Goal: Use online tool/utility: Use online tool/utility

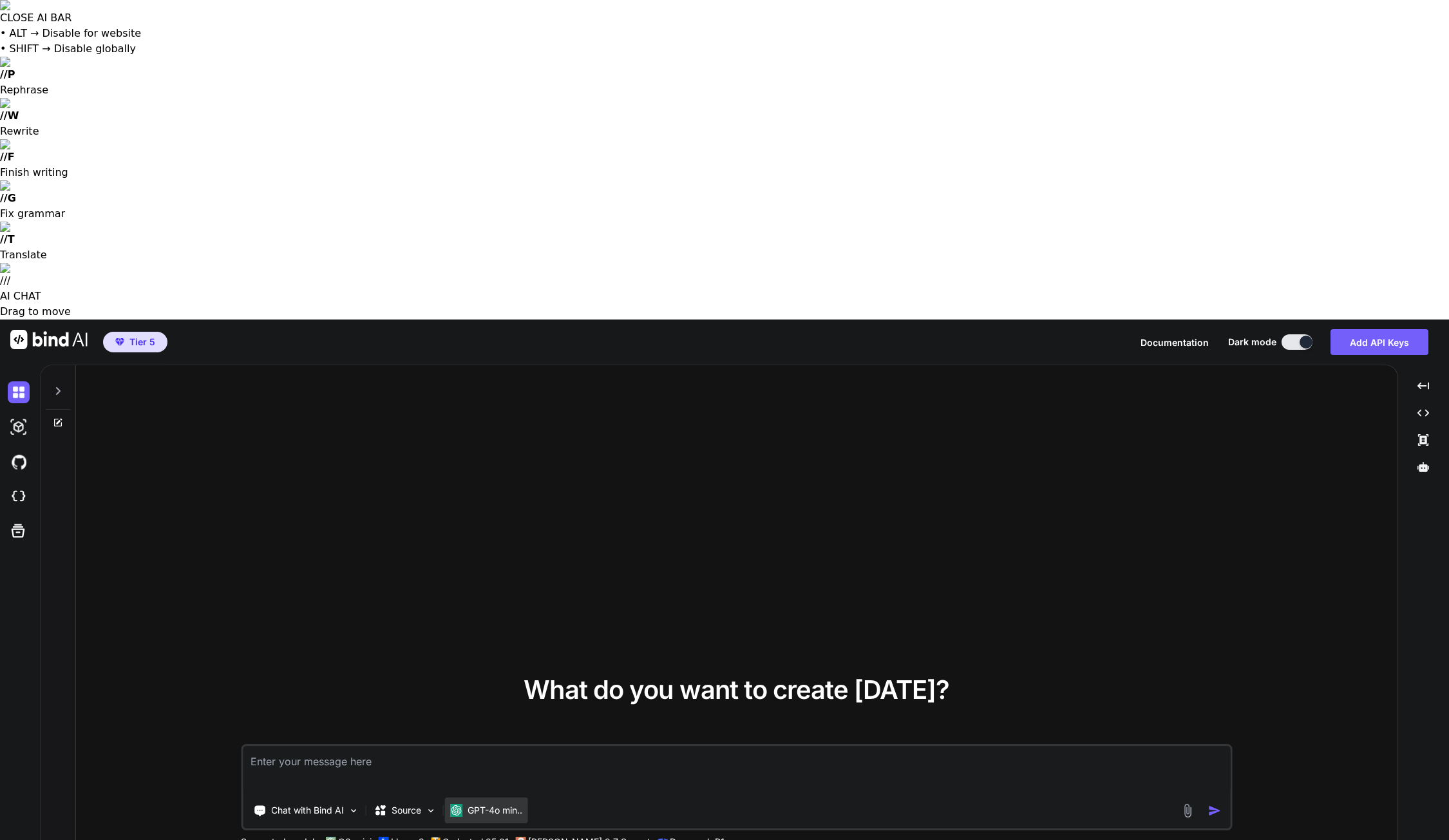
click at [482, 803] on p "GPT-4o min.." at bounding box center [495, 810] width 54 height 13
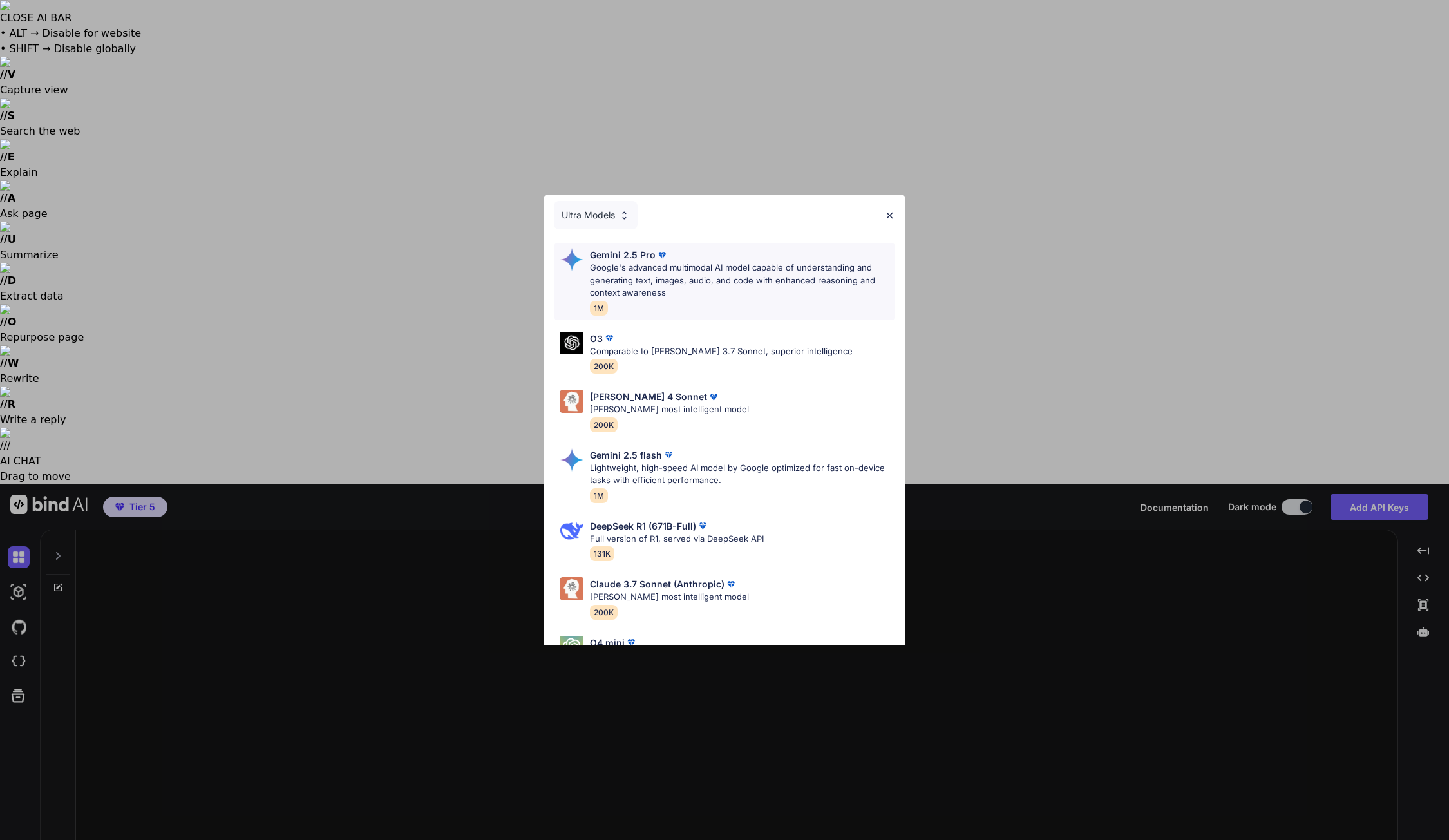
click at [633, 274] on p "Google's advanced multimodal AI model capable of understanding and generating t…" at bounding box center [743, 281] width 306 height 38
type textarea "x"
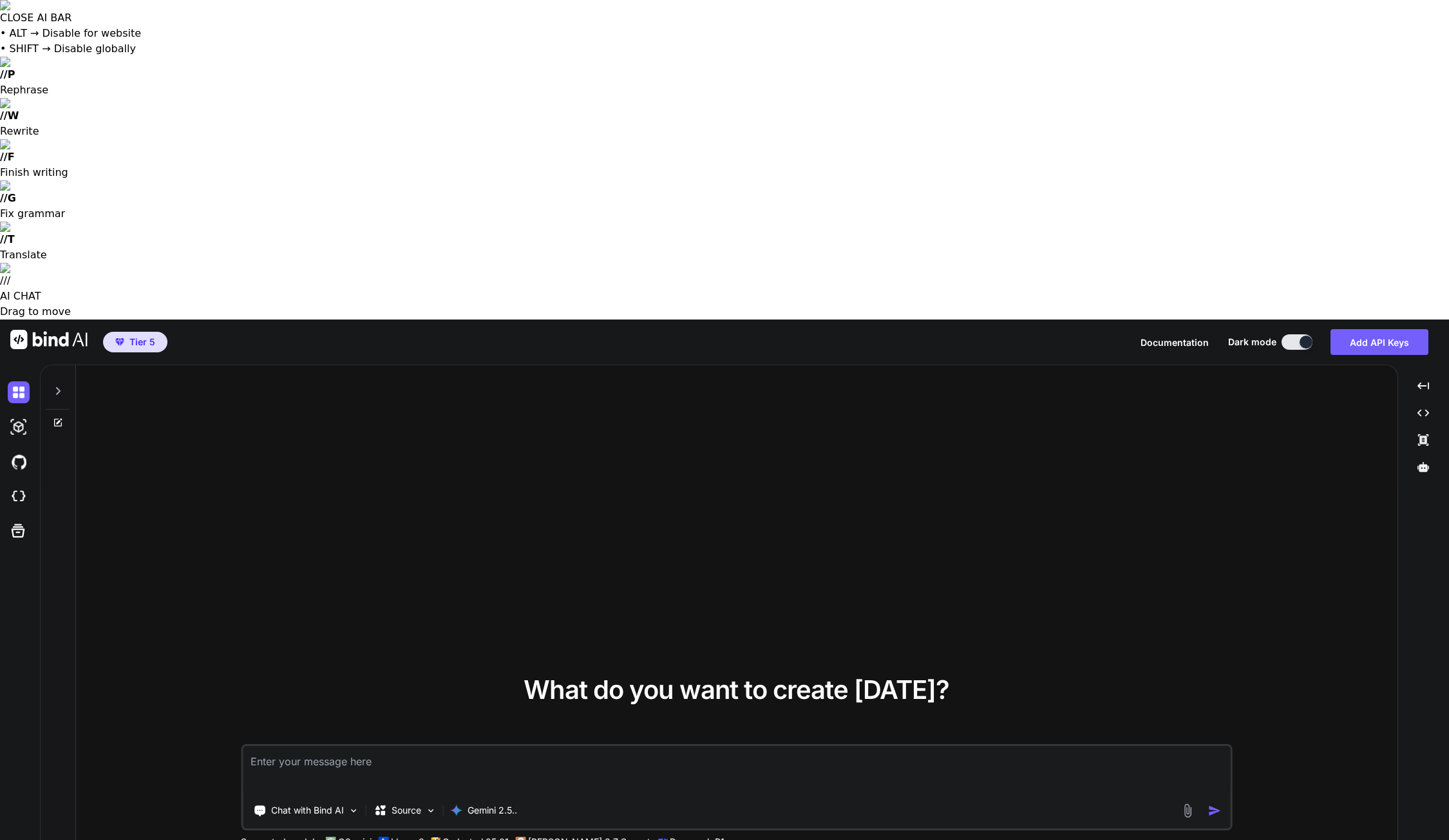
paste textarea "Tee negatiiviset avainsanat tähän: Campaign: Kauneus ja hyvinvointi Ad group: H…"
type textarea "Tee negatiiviset avainsanat tähän: Campaign: Kauneus ja hyvinvointi Ad group: H…"
type textarea "x"
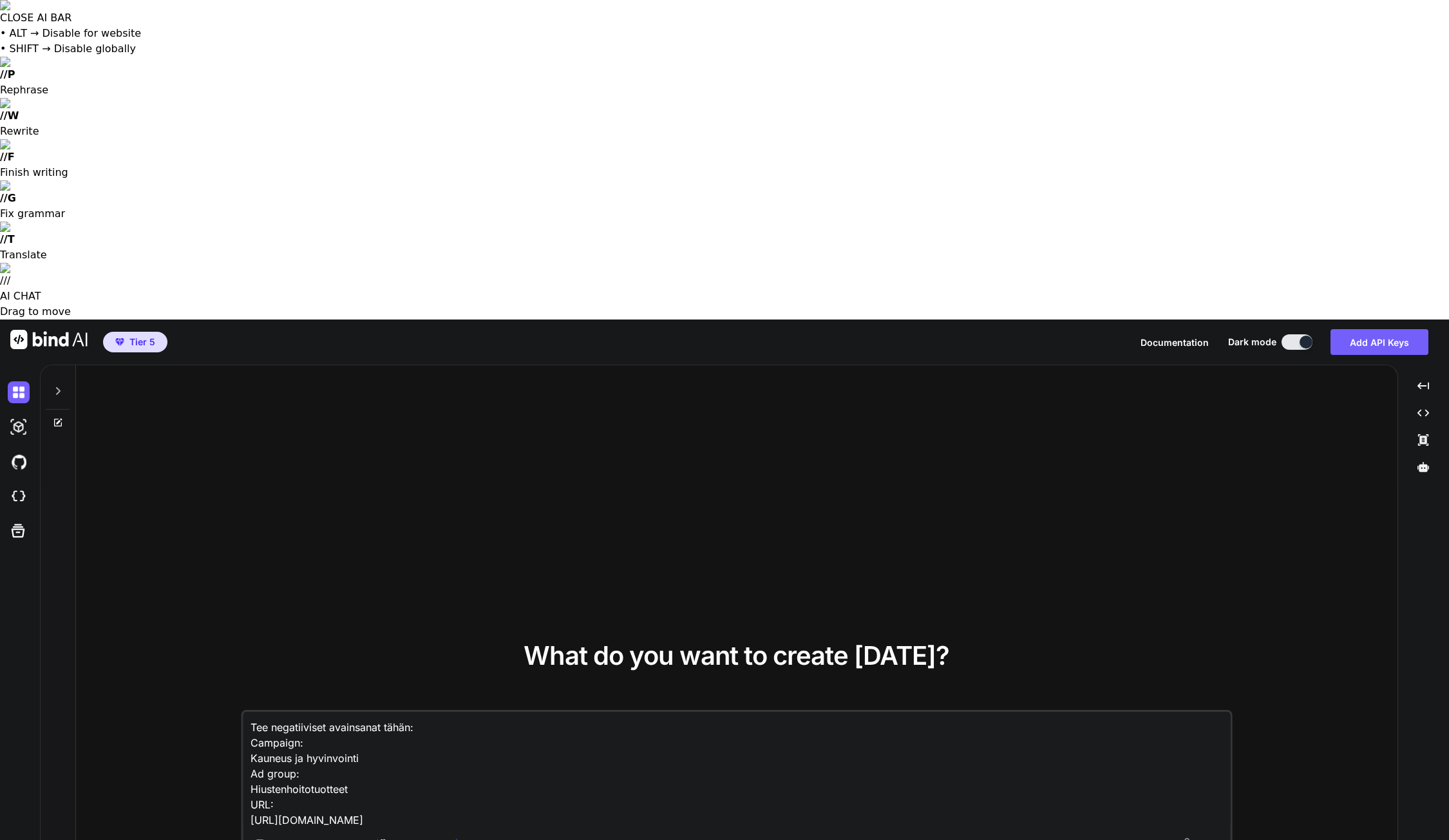
click at [414, 711] on textarea "Tee negatiiviset avainsanat tähän: Campaign: Kauneus ja hyvinvointi Ad group: H…" at bounding box center [737, 770] width 987 height 116
type textarea "Tee negatiiviset avainsanat tähän : Campaign: Kauneus ja hyvinvointi Ad group: …"
type textarea "x"
type textarea "Tee negatiiviset avainsanat tähän A: Campaign: Kauneus ja hyvinvointi Ad group:…"
type textarea "x"
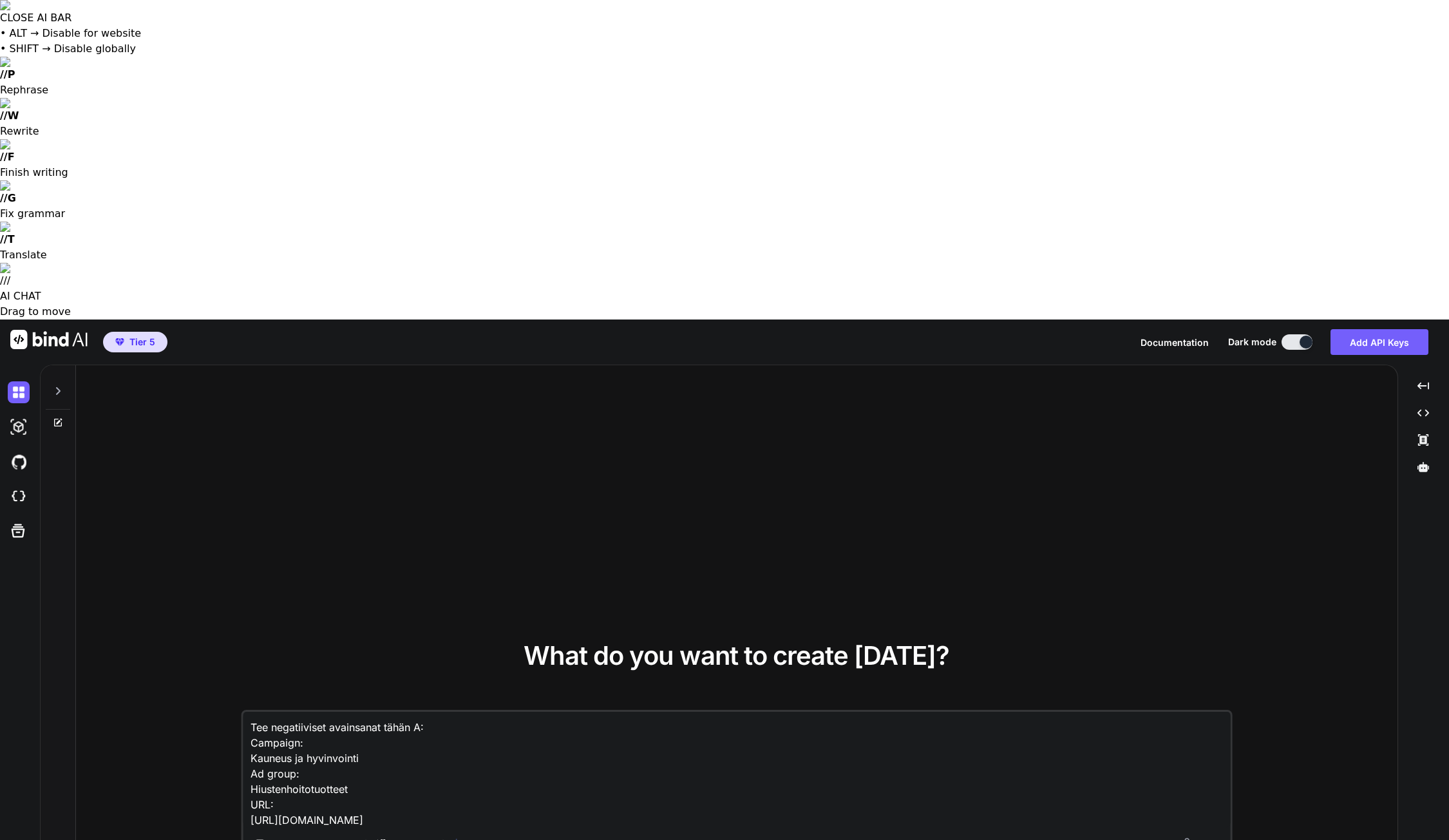
type textarea "Tee negatiiviset avainsanat tähän Ad: Campaign: [GEOGRAPHIC_DATA] ja hyvinvoint…"
type textarea "x"
type textarea "Tee negatiiviset avainsanat tähän Adw: Campaign: [GEOGRAPHIC_DATA] ja hyvinvoin…"
type textarea "x"
type textarea "Tee negatiiviset avainsanat tähän Adwo: Campaign: [GEOGRAPHIC_DATA] ja hyvinvoi…"
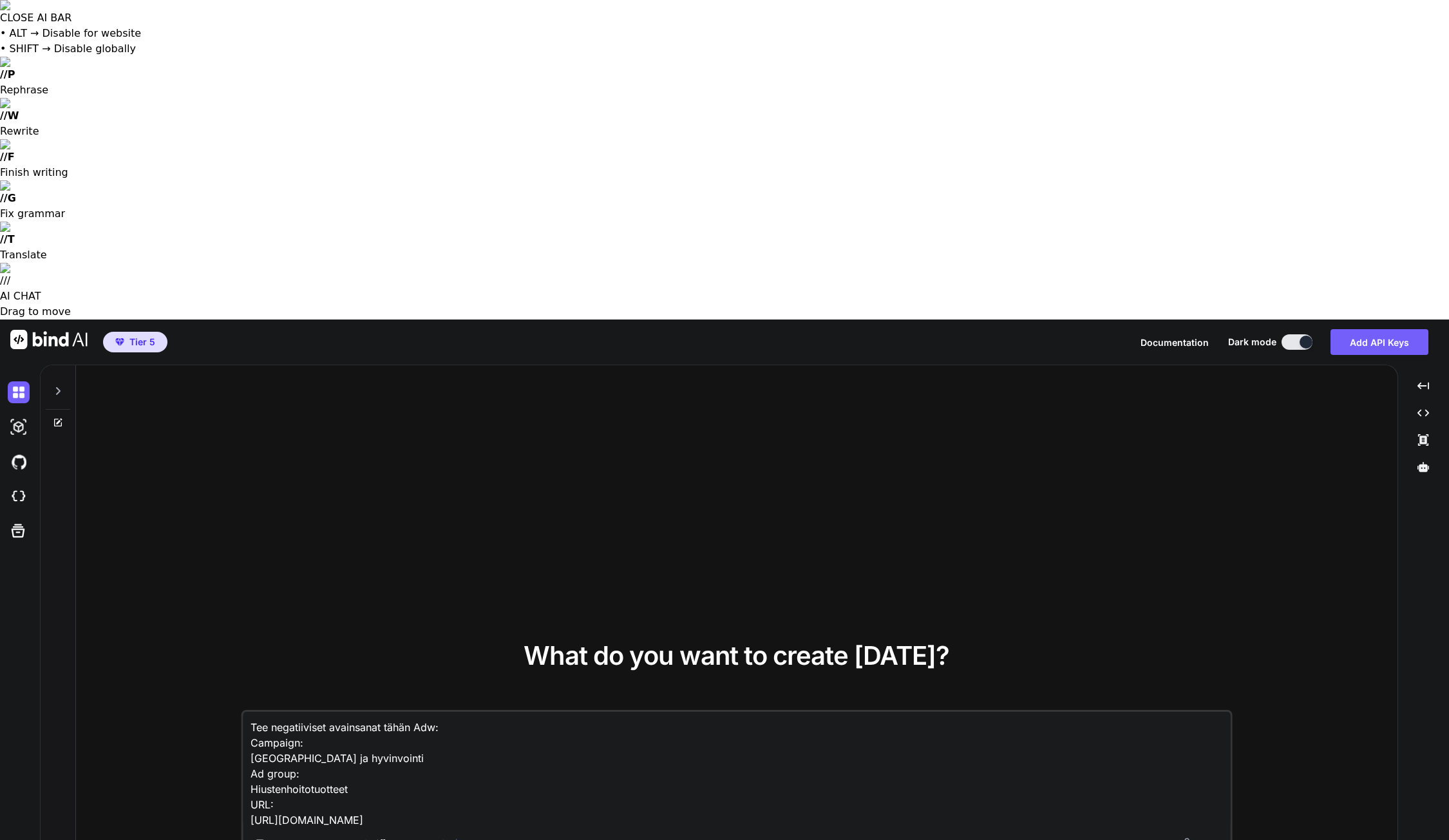
type textarea "x"
type textarea "Tee negatiiviset avainsanat tähän Adwor: Campaign: [GEOGRAPHIC_DATA] ja hyvinvo…"
type textarea "x"
type textarea "Tee negatiiviset avainsanat tähän Adword: Campaign: [GEOGRAPHIC_DATA] ja hyvinv…"
type textarea "x"
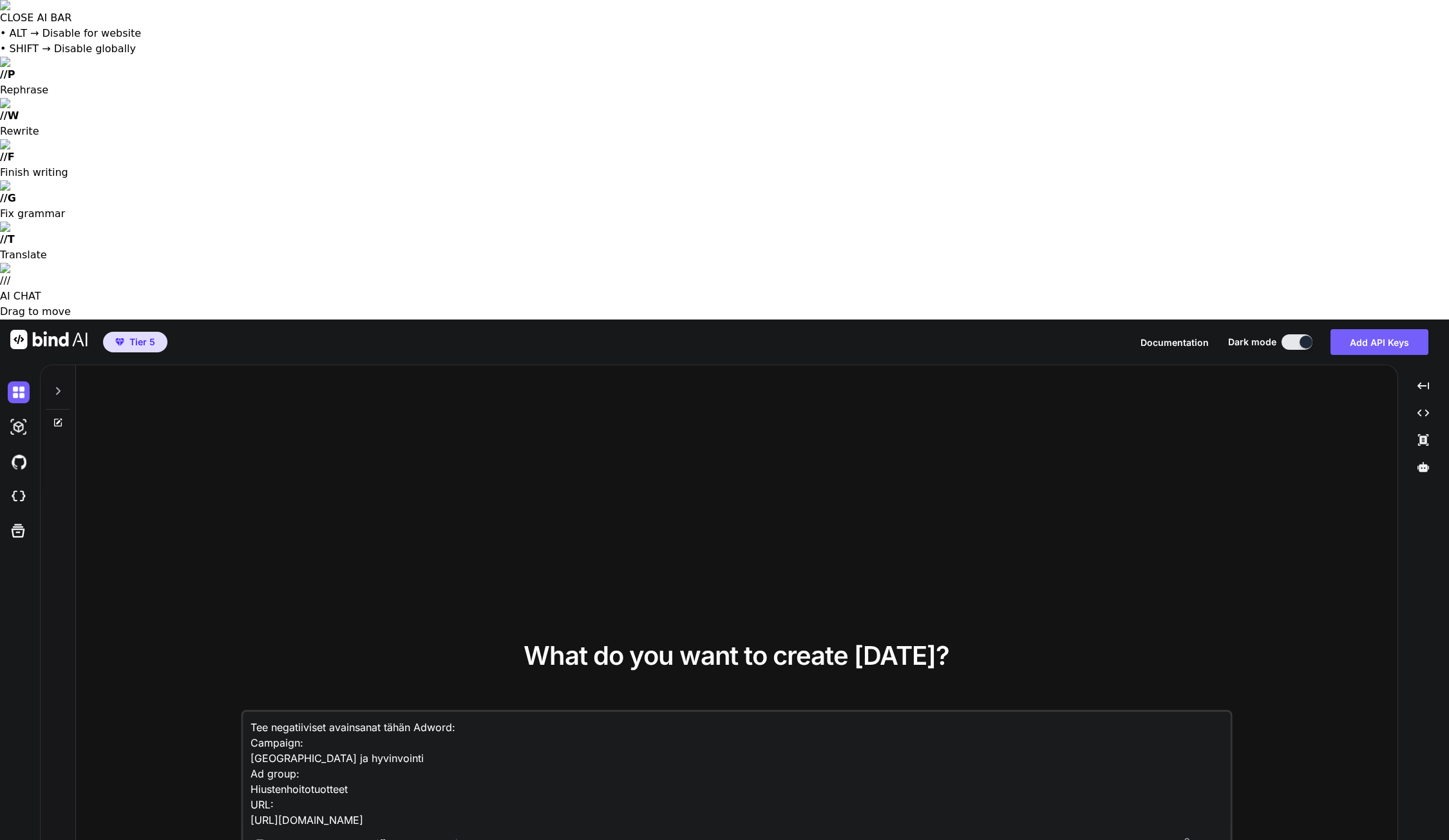
type textarea "Tee negatiiviset avainsanat tähän Adwords: Campaign: [GEOGRAPHIC_DATA] ja hyvin…"
type textarea "x"
type textarea "Tee negatiiviset avainsanat tähän Adwords : Campaign: [GEOGRAPHIC_DATA] ja hyvi…"
type textarea "x"
type textarea "Tee negatiiviset avainsanat tähän HAdwords : Campaign: [GEOGRAPHIC_DATA] ja hyv…"
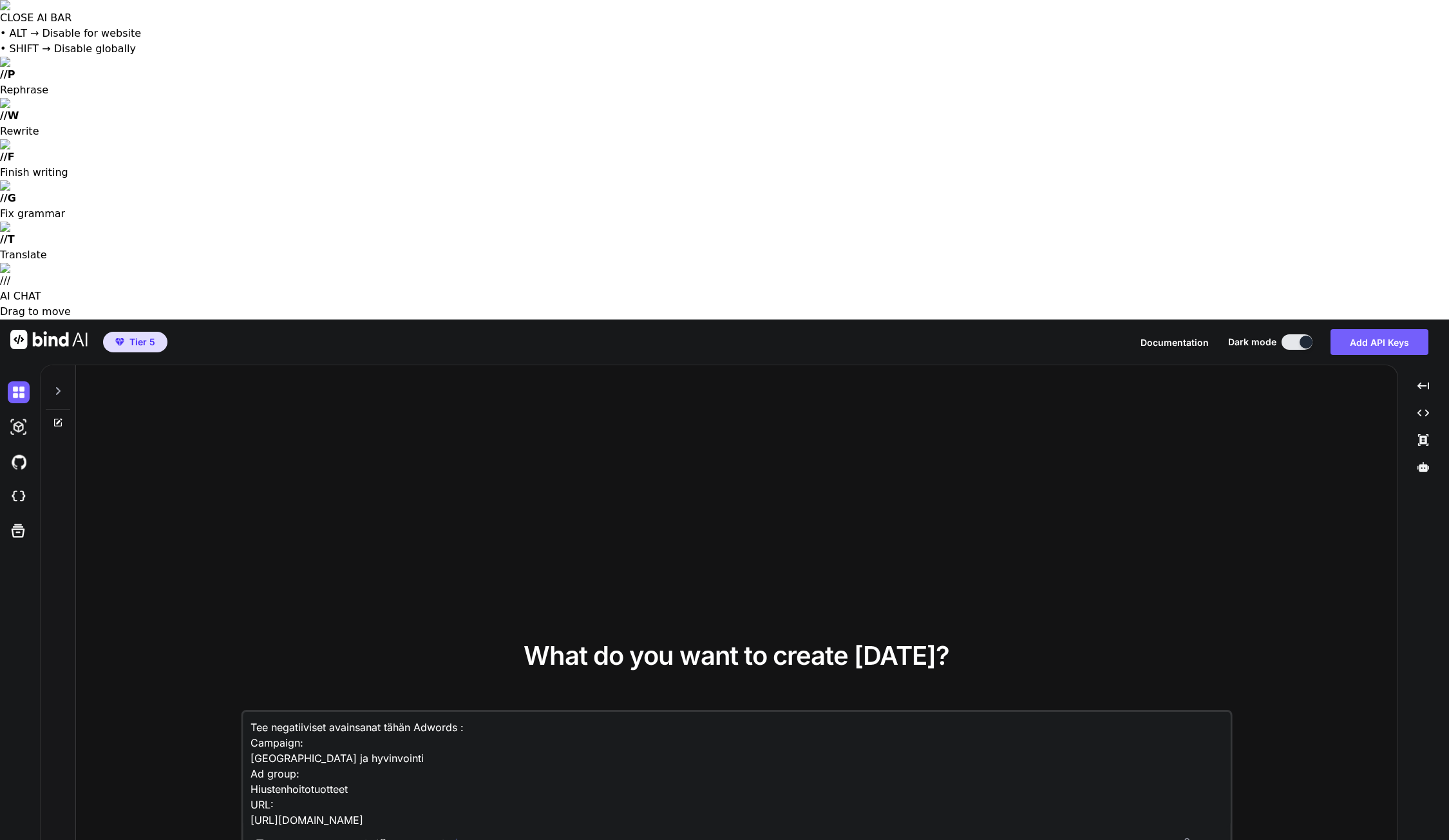
type textarea "x"
type textarea "Tee negatiiviset avainsanat tähän HiAdwords : Campaign: [GEOGRAPHIC_DATA] ja hy…"
type textarea "x"
type textarea "Tee negatiiviset avainsanat tähän HinAdwords : Campaign: [GEOGRAPHIC_DATA] ja h…"
type textarea "x"
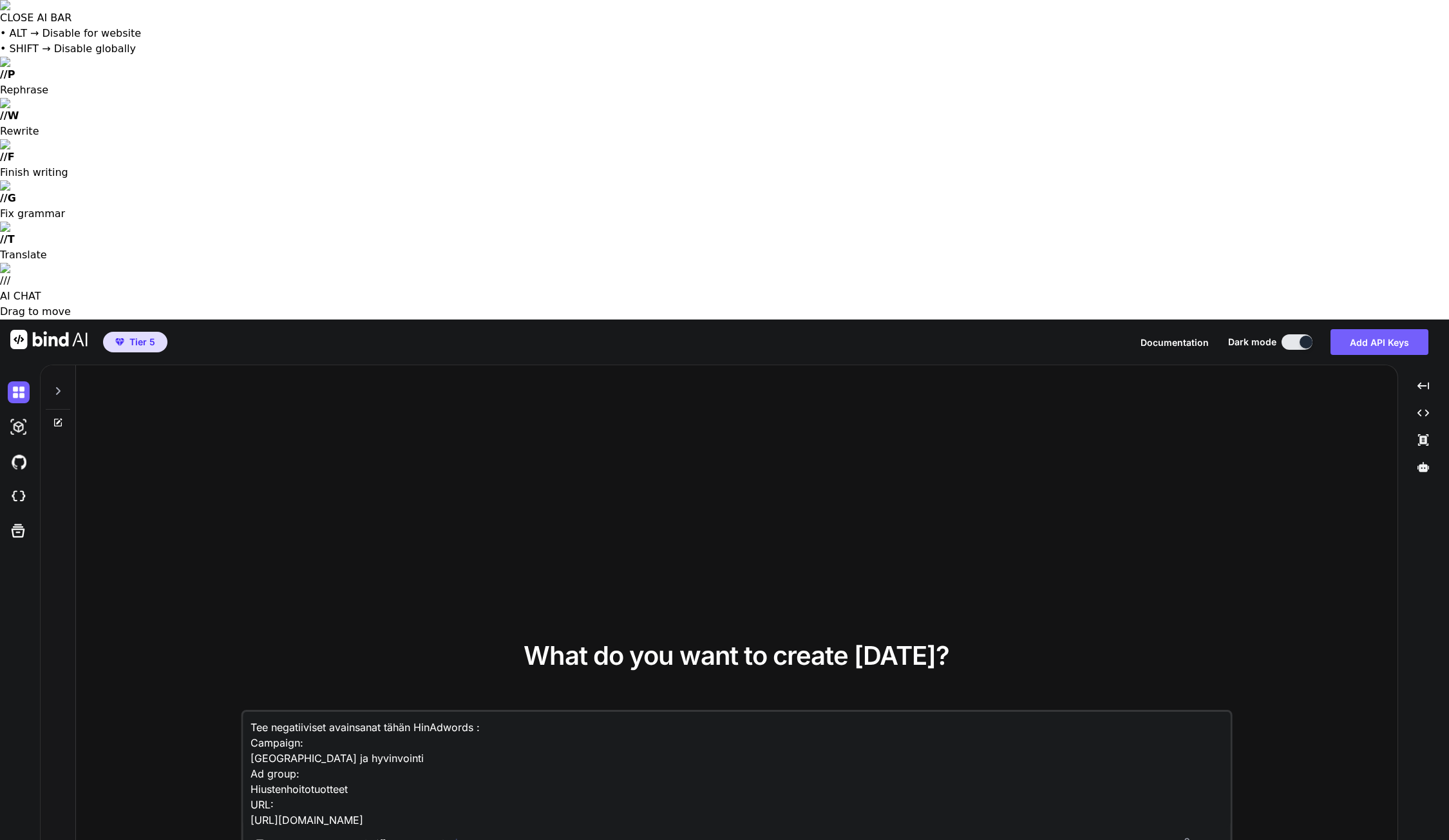
type textarea "Tee negatiiviset avainsanat tähän HintAdwords : Campaign: [GEOGRAPHIC_DATA] ja …"
type textarea "x"
type textarea "Tee negatiiviset avainsanat tähän HintaAdwords : Campaign: [GEOGRAPHIC_DATA] ja…"
type textarea "x"
type textarea "Tee negatiiviset avainsanat tähän HintasAdwords : Campaign: [GEOGRAPHIC_DATA] j…"
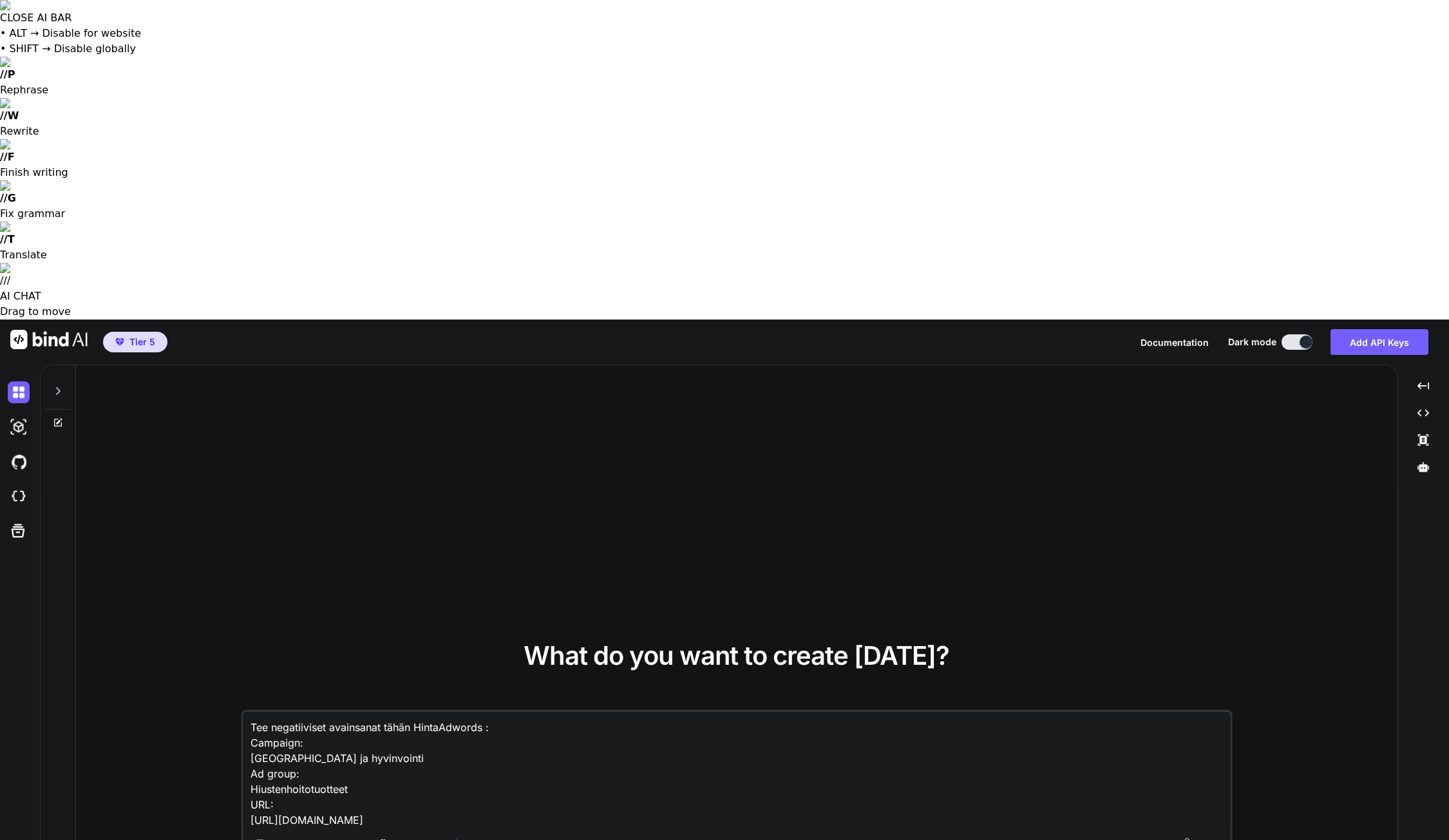
type textarea "x"
type textarea "Tee negatiiviset avainsanat tähän HintaseAdwords : Campaign: [GEOGRAPHIC_DATA] …"
type textarea "x"
type textarea "Tee negatiiviset avainsanat tähän HintaseuAdwords : Campaign: [GEOGRAPHIC_DATA]…"
type textarea "x"
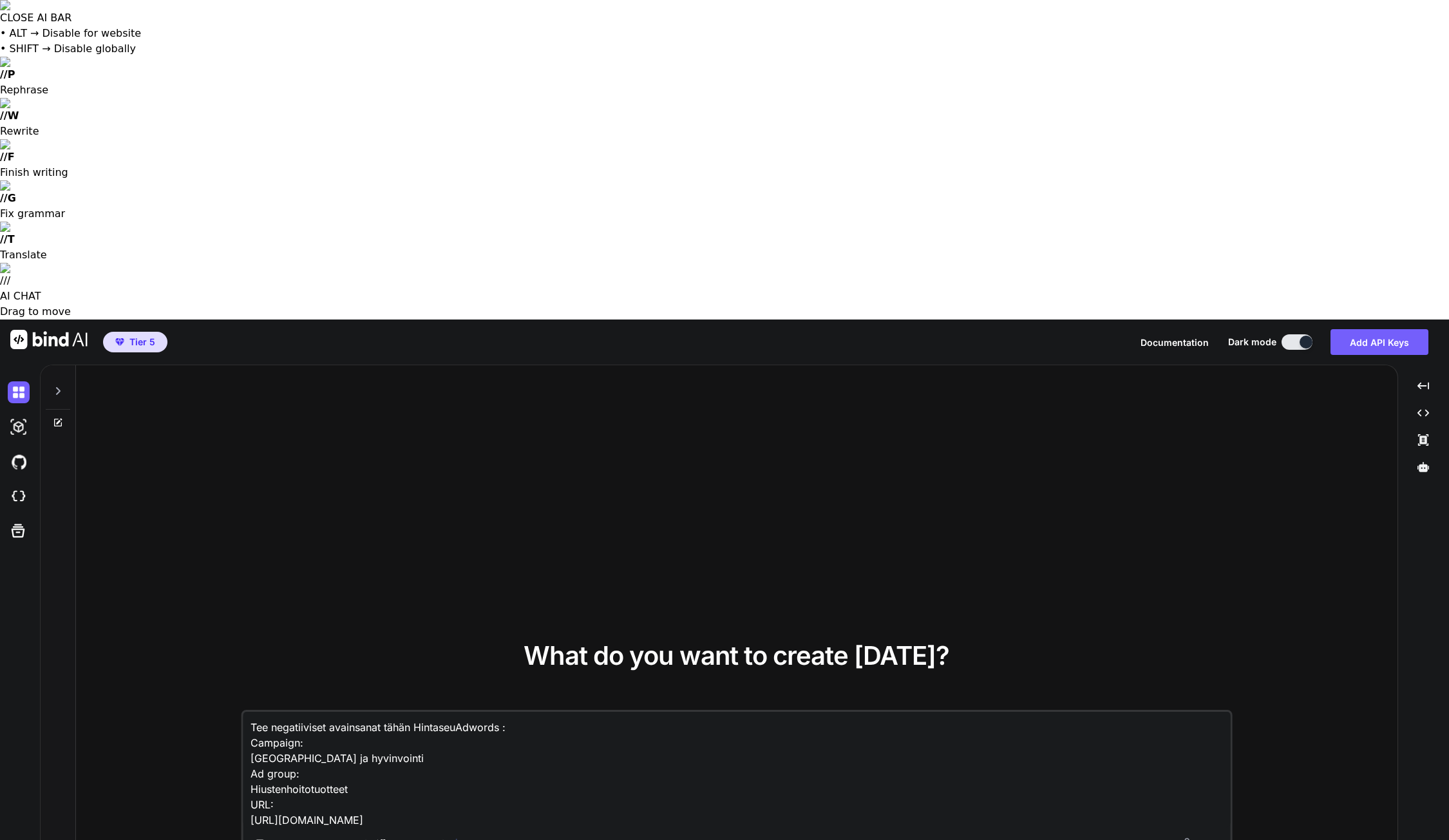
type textarea "Tee negatiiviset avainsanat tähän HintaseurAdwords : Campaign: [GEOGRAPHIC_DATA…"
type textarea "x"
type textarea "Tee negatiiviset avainsanat tähän HintaseuraAdwords : Campaign: [GEOGRAPHIC_DAT…"
type textarea "x"
type textarea "Tee negatiiviset avainsanat tähän HintaseuranAdwords : Campaign: [GEOGRAPHIC_DA…"
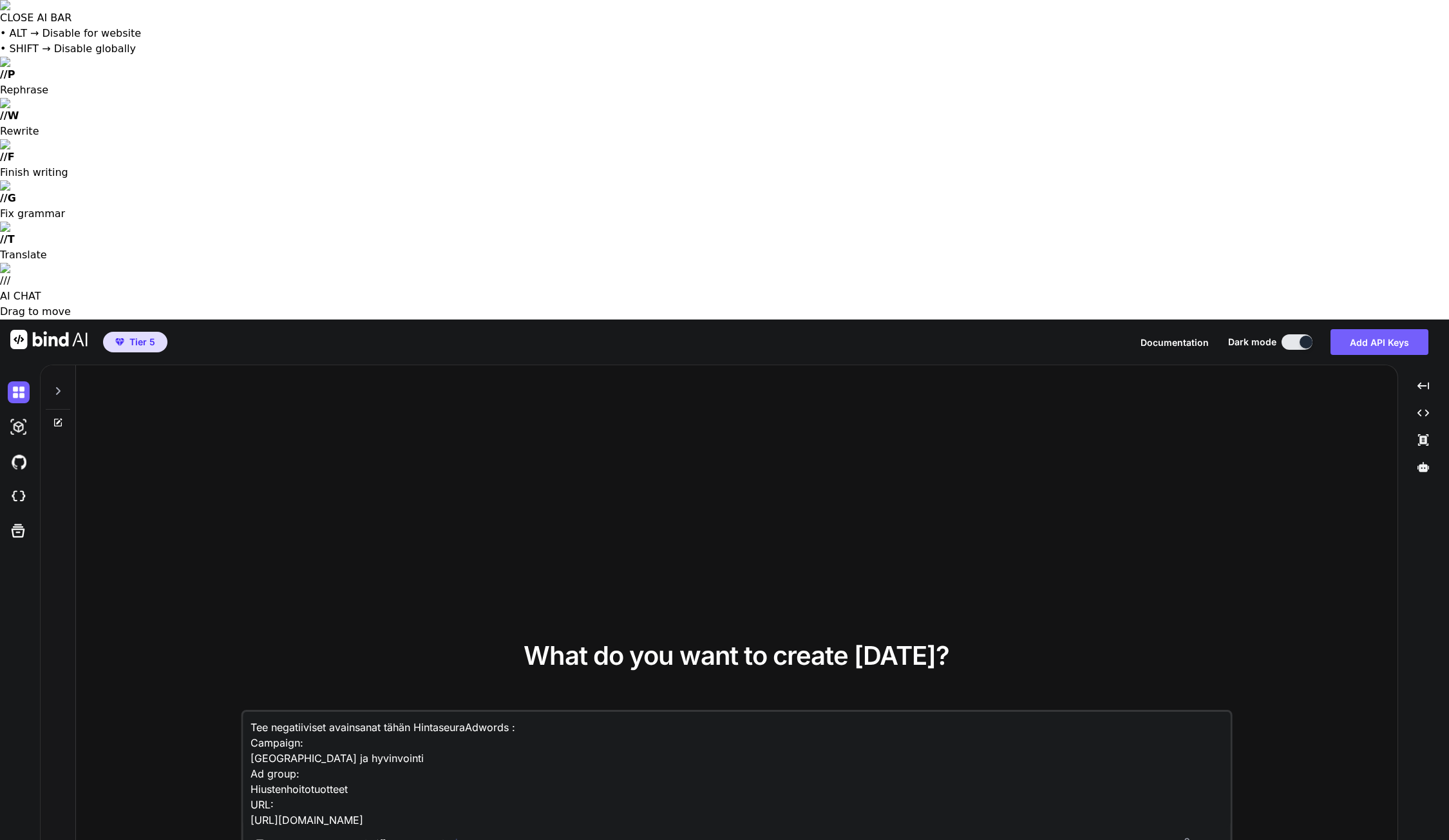
type textarea "x"
type textarea "Tee negatiiviset avainsanat tähän HintaseurantAdwords : Campaign: [GEOGRAPHIC_D…"
type textarea "x"
type textarea "Tee negatiiviset avainsanat tähän HintaseurantaAdwords : Campaign: [GEOGRAPHIC_…"
type textarea "x"
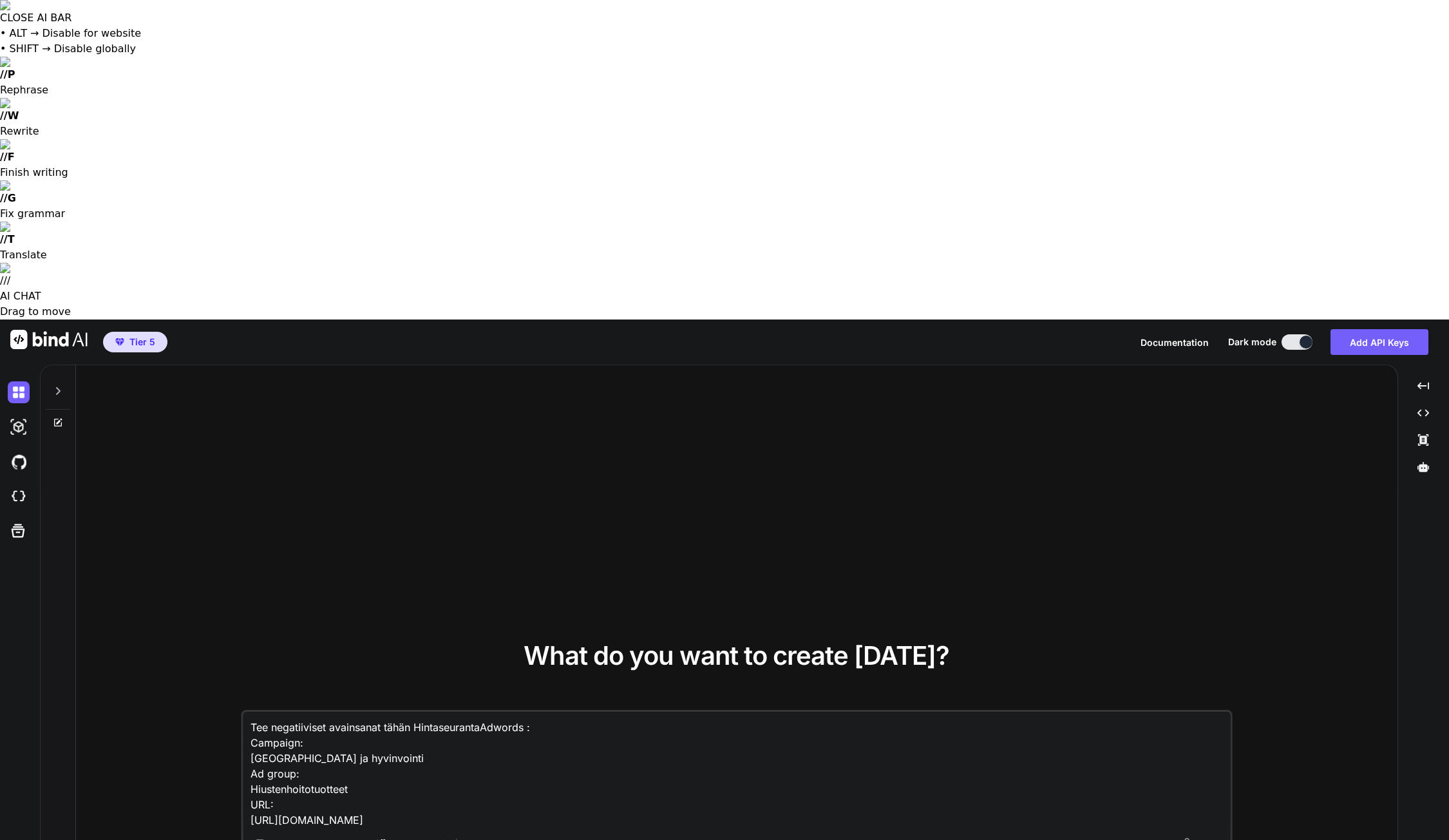
type textarea "Tee negatiiviset avainsanat tähän Hintaseuranta.Adwords : Campaign: [GEOGRAPHIC…"
type textarea "x"
type textarea "Tee negatiiviset avainsanat tähän Hintaseuranta.fAdwords : Campaign: [GEOGRAPHI…"
type textarea "x"
type textarea "Tee negatiiviset avainsanat tähän Hintaseuranta.fiAdwords : Campaign: [GEOGRAPH…"
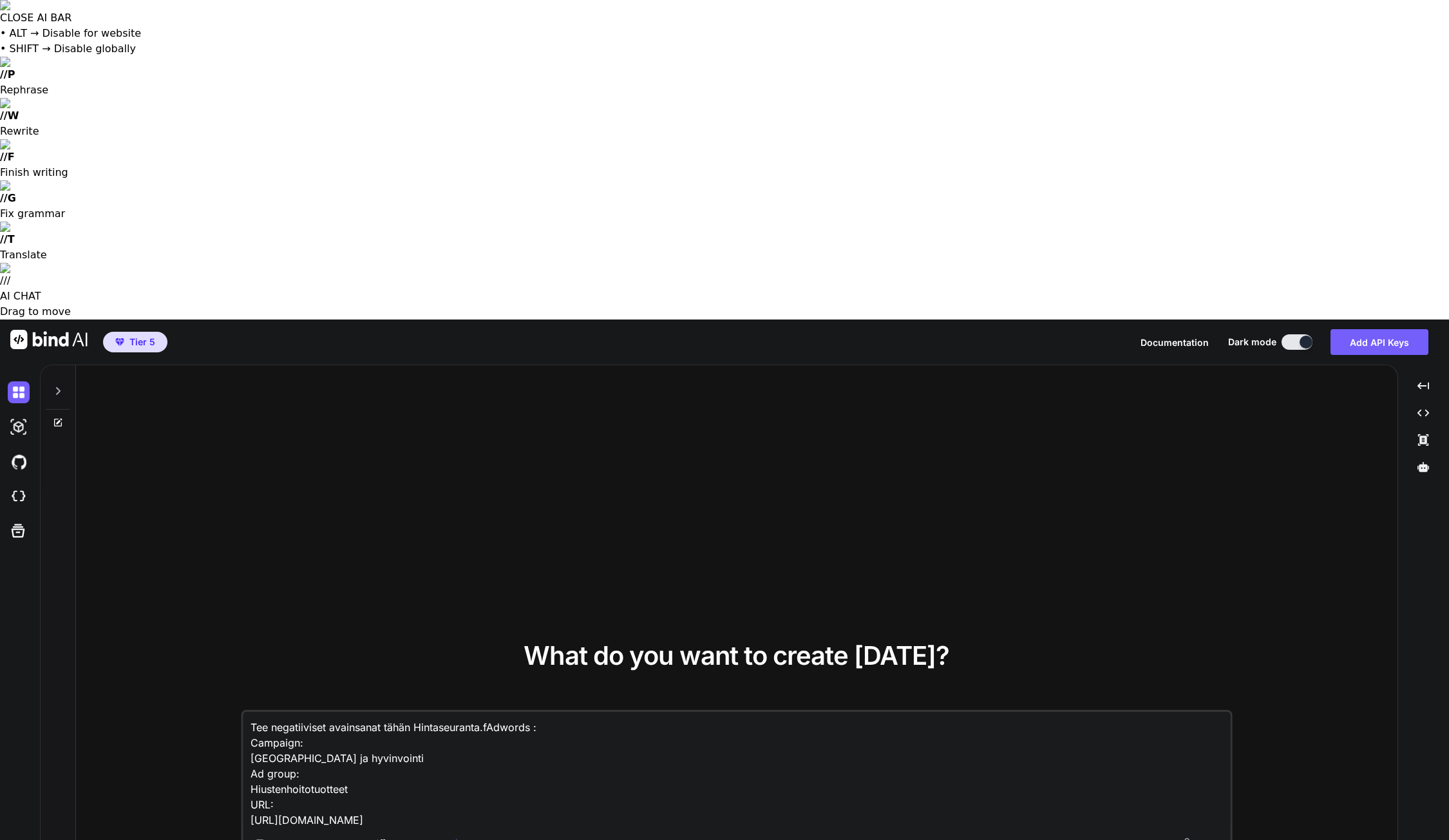
type textarea "x"
type textarea "Tee negatiiviset avainsanat tähän [DOMAIN_NAME] Adwords : Campaign: [GEOGRAPHIC…"
type textarea "x"
type textarea "Tee negatiiviset avainsanat tähän [DOMAIN_NAME] Adwords : Campaign: [GEOGRAPHIC…"
type textarea "x"
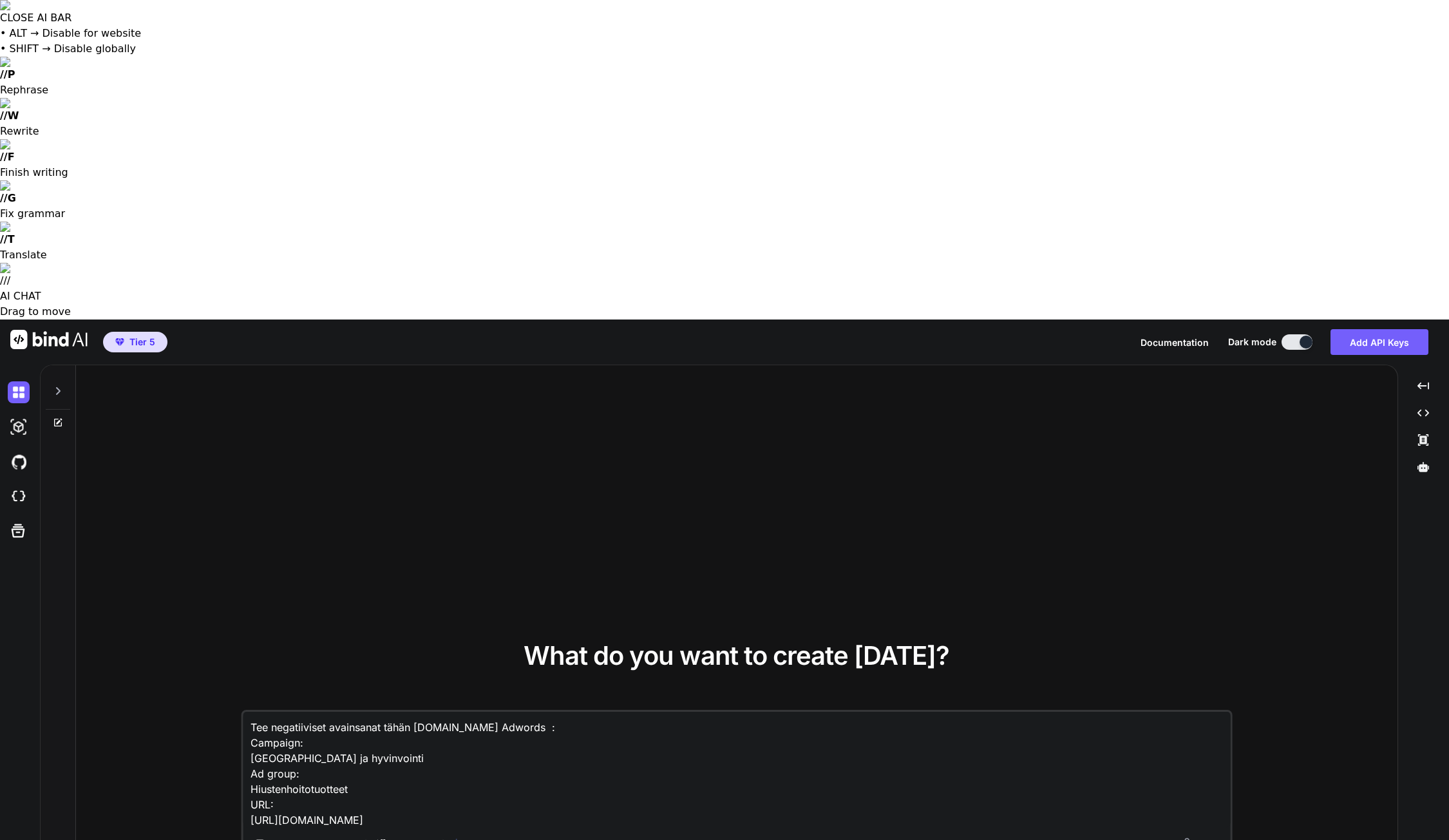
type textarea "Tee negatiiviset avainsanat tähän [DOMAIN_NAME] Adwords k : Campaign: [GEOGRAPH…"
type textarea "x"
type textarea "Tee negatiiviset avainsanat tähän [DOMAIN_NAME] Adwords ka : Campaign: [GEOGRAP…"
type textarea "x"
type textarea "Tee negatiiviset avainsanat tähän [DOMAIN_NAME] Adwords kam : Campaign: [GEOGRA…"
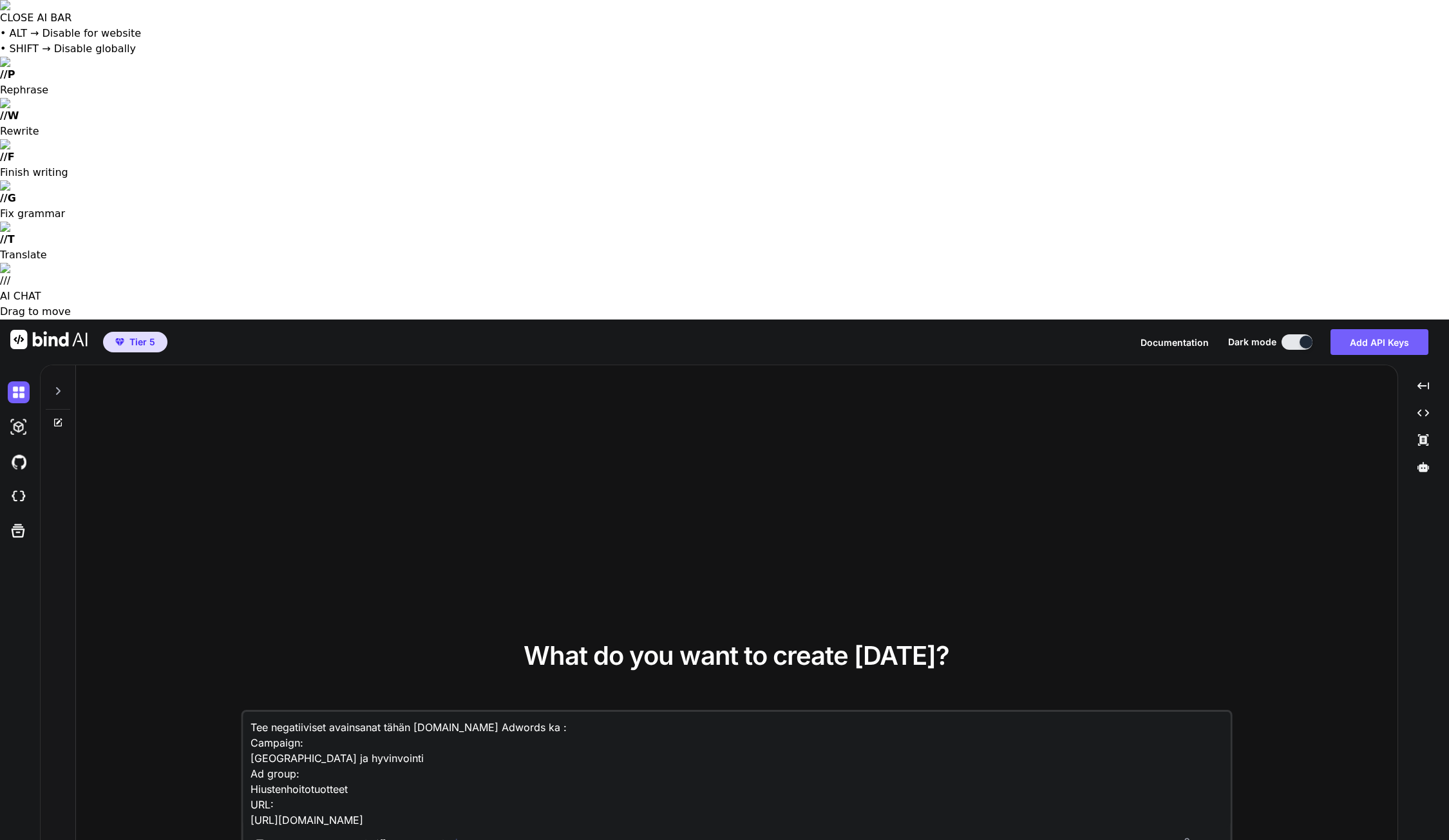
type textarea "x"
type textarea "Tee negatiiviset avainsanat tähän [DOMAIN_NAME] Adwords kamp : Campaign: [GEOGR…"
type textarea "x"
type textarea "Tee negatiiviset avainsanat tähän [DOMAIN_NAME] Adwords kampa : Campaign: [GEOG…"
type textarea "x"
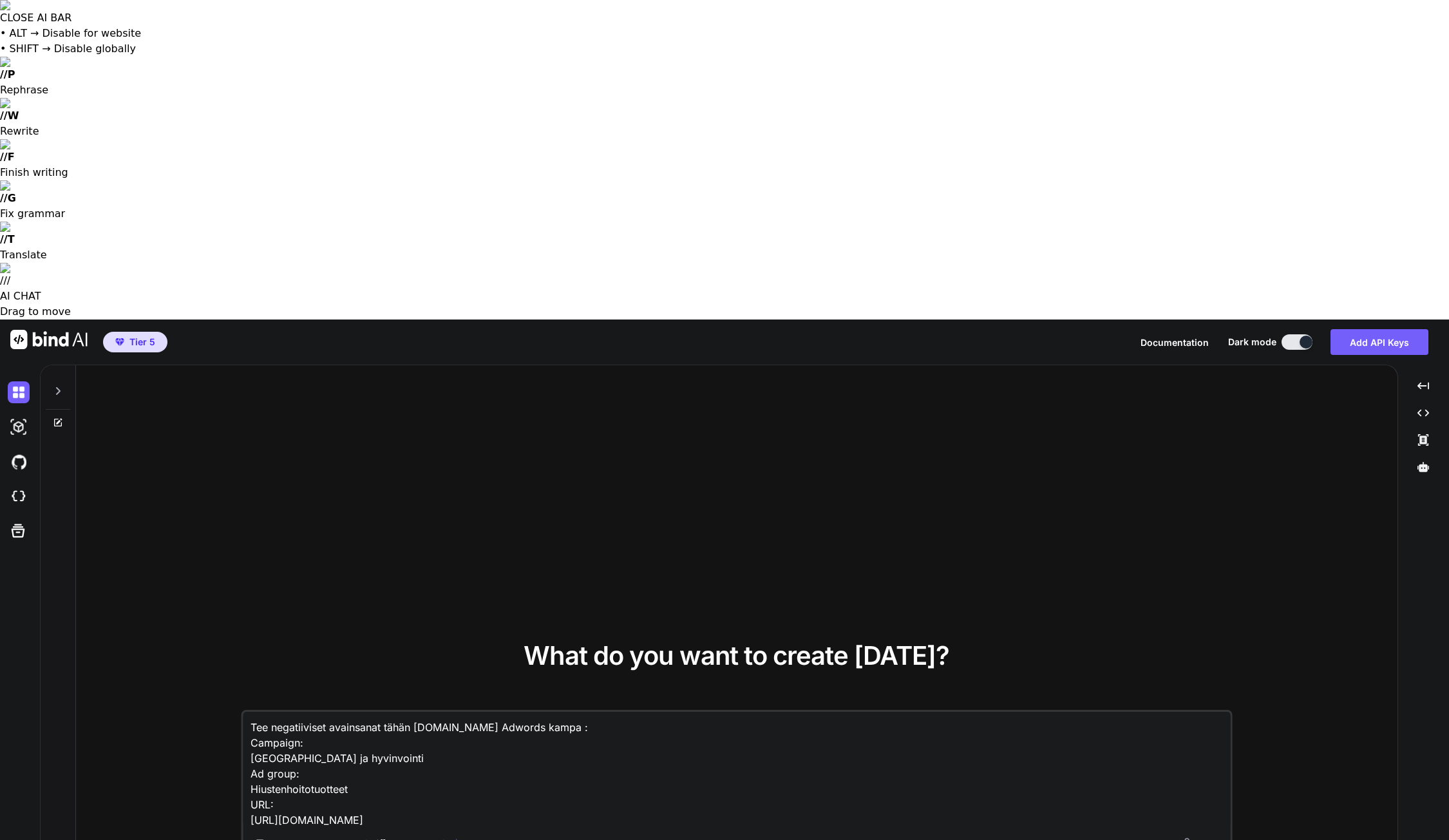
type textarea "Tee negatiiviset avainsanat tähän [DOMAIN_NAME] Adwords kampan : Campaign: [GEO…"
type textarea "x"
type textarea "Tee negatiiviset avainsanat tähän [DOMAIN_NAME] Adwords kampanj : Campaign: [GE…"
type textarea "x"
type textarea "Tee negatiiviset avainsanat tähän [DOMAIN_NAME] Adwords kampanja : Campaign: [G…"
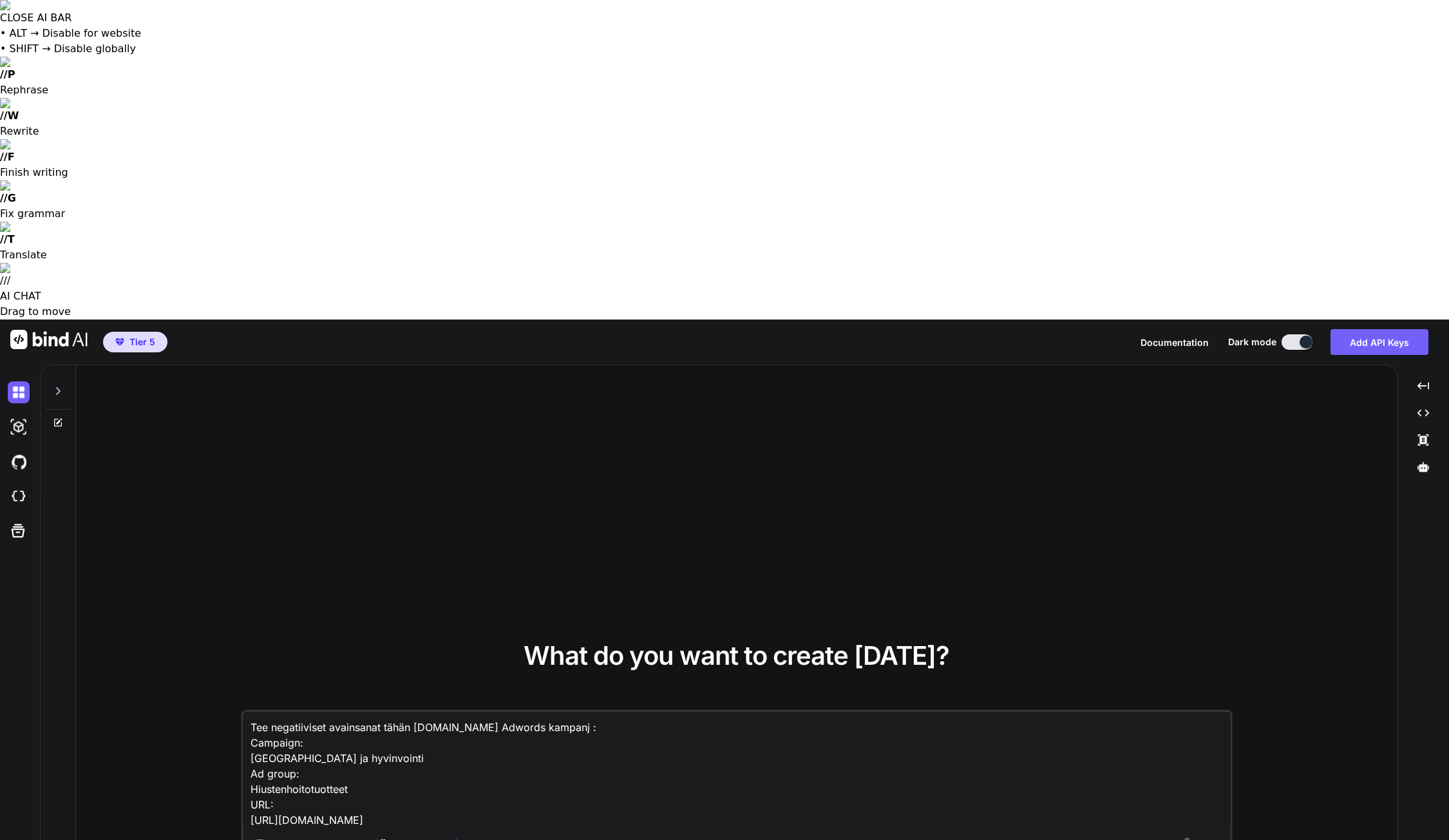
type textarea "x"
type textarea "Tee negatiiviset avainsanat tähän [DOMAIN_NAME] Adwords kampanjaa : Campaign: K…"
type textarea "x"
type textarea "Tee negatiiviset avainsanat tähän [DOMAIN_NAME] Adwords kampanjaan : Campaign: …"
type textarea "x"
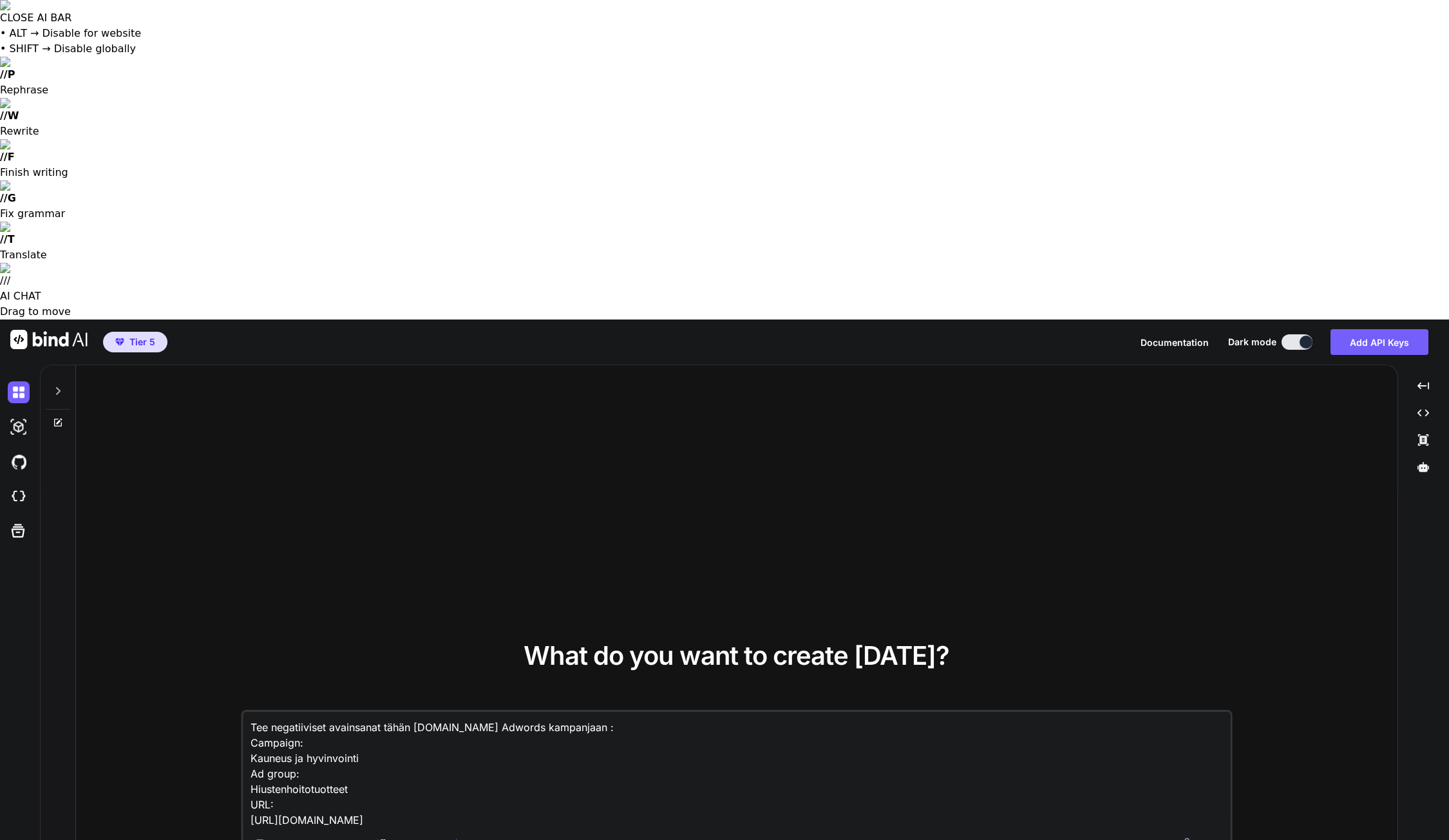
type textarea "Tee negatiiviset avainsanat tähän [DOMAIN_NAME] Adwords kampanjaan: Campaign: K…"
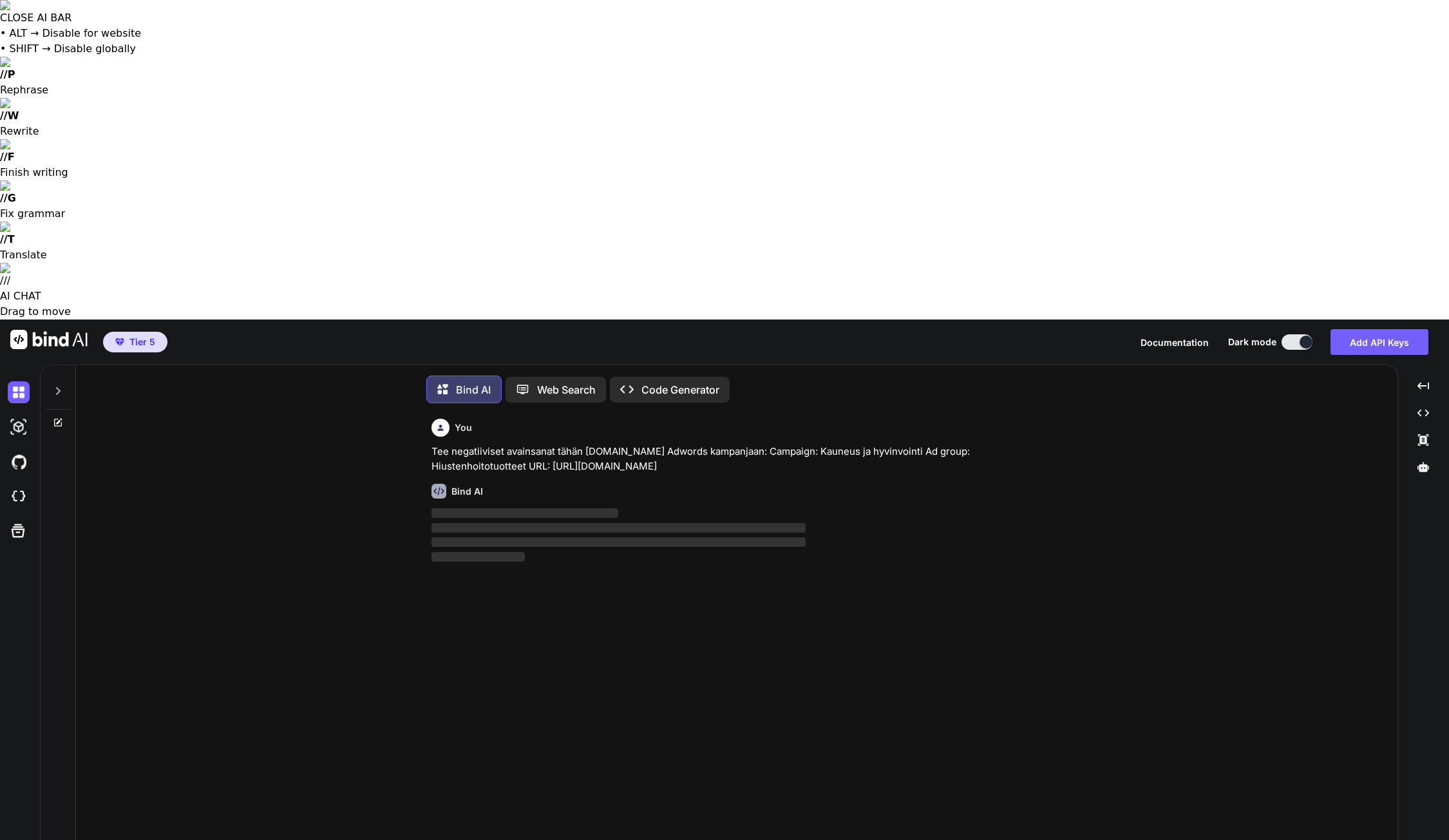
scroll to position [7, 0]
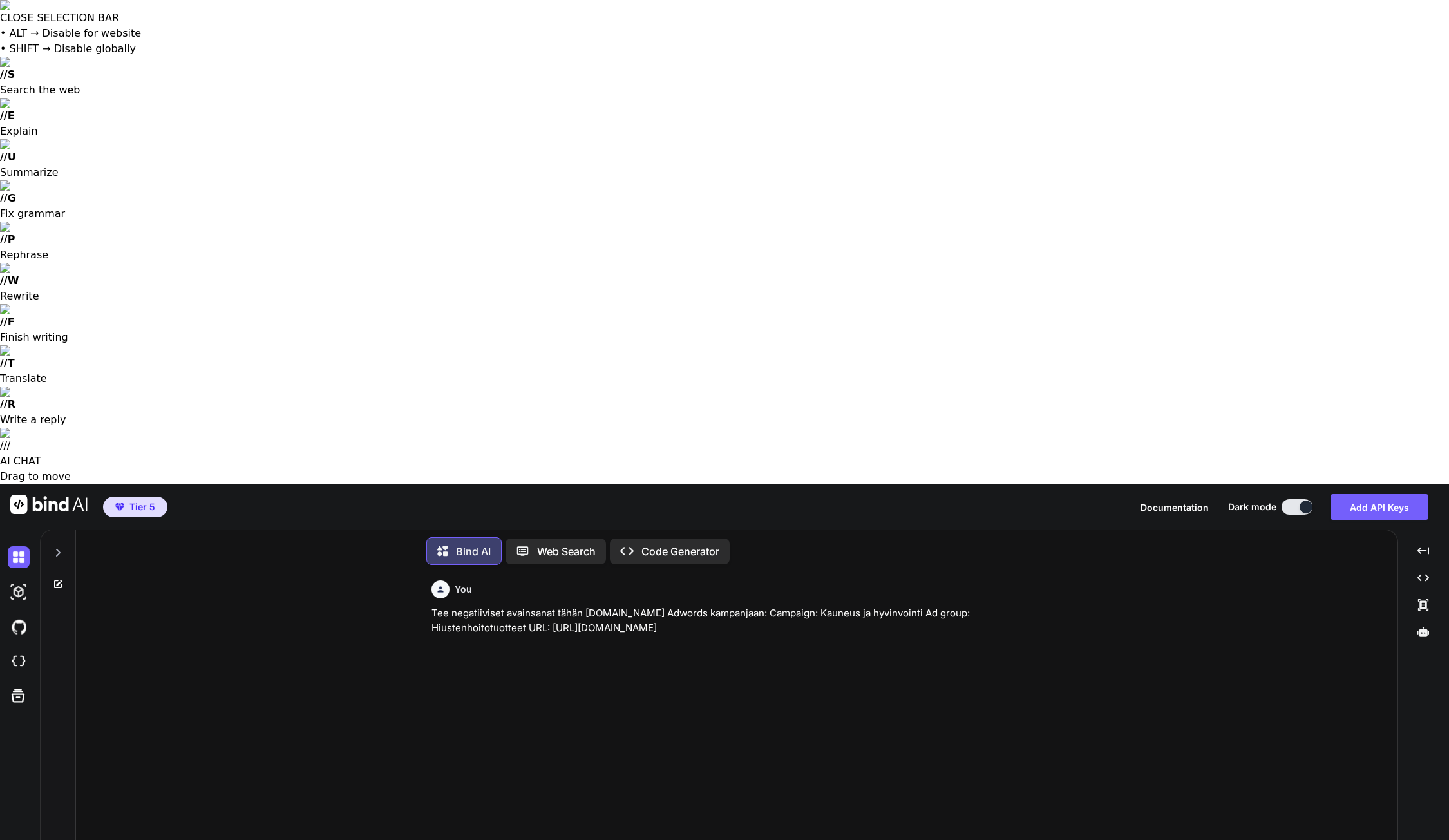
drag, startPoint x: 804, startPoint y: 141, endPoint x: 430, endPoint y: 130, distance: 374.2
copy p "Tee negatiiviset avainsanat tähän [DOMAIN_NAME] Adwords kampanjaan: Campaign: K…"
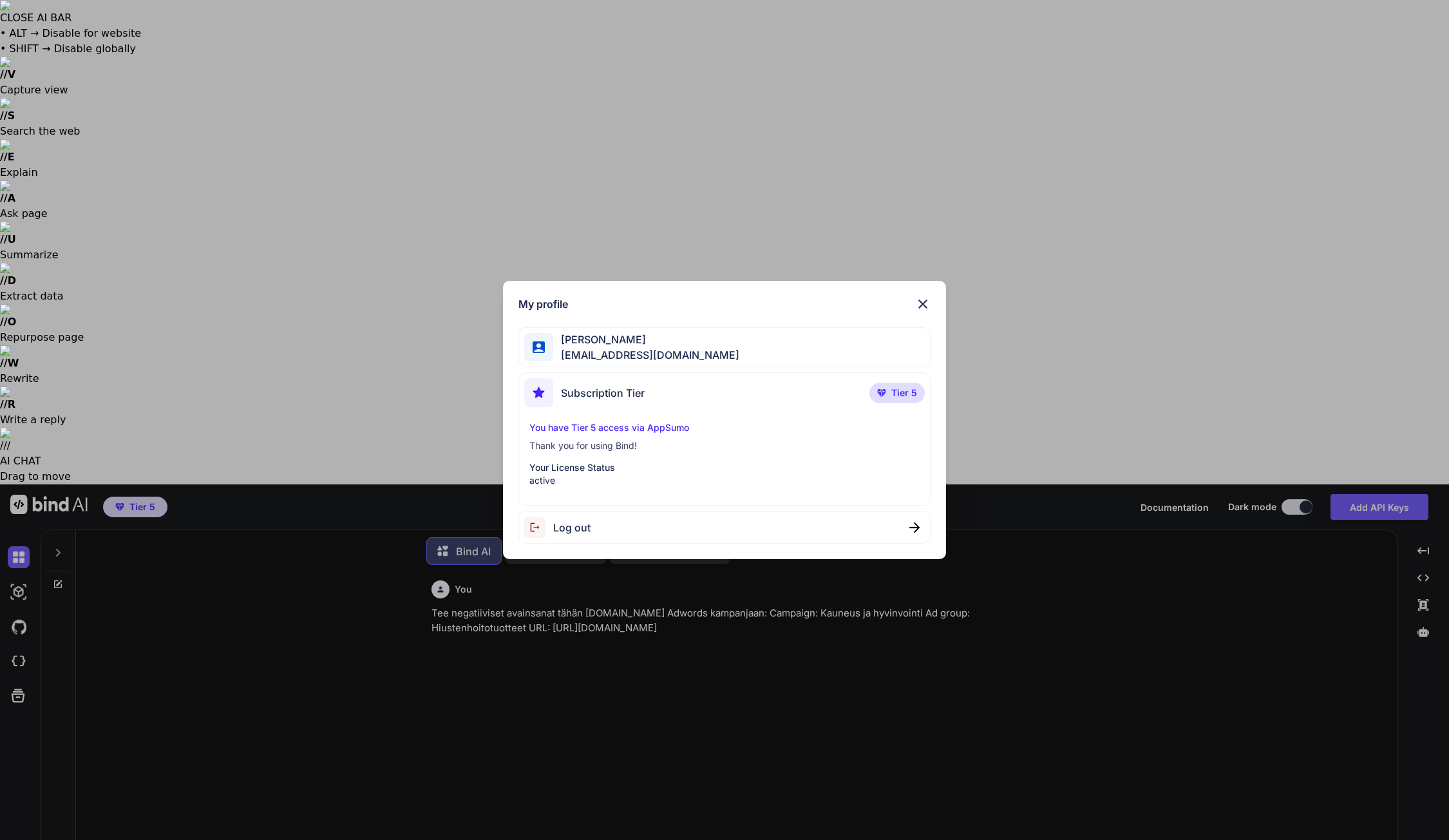
click at [20, 776] on div "My profile [PERSON_NAME] [PERSON_NAME][EMAIL_ADDRESS][DOMAIN_NAME] Subscription…" at bounding box center [724, 420] width 1449 height 840
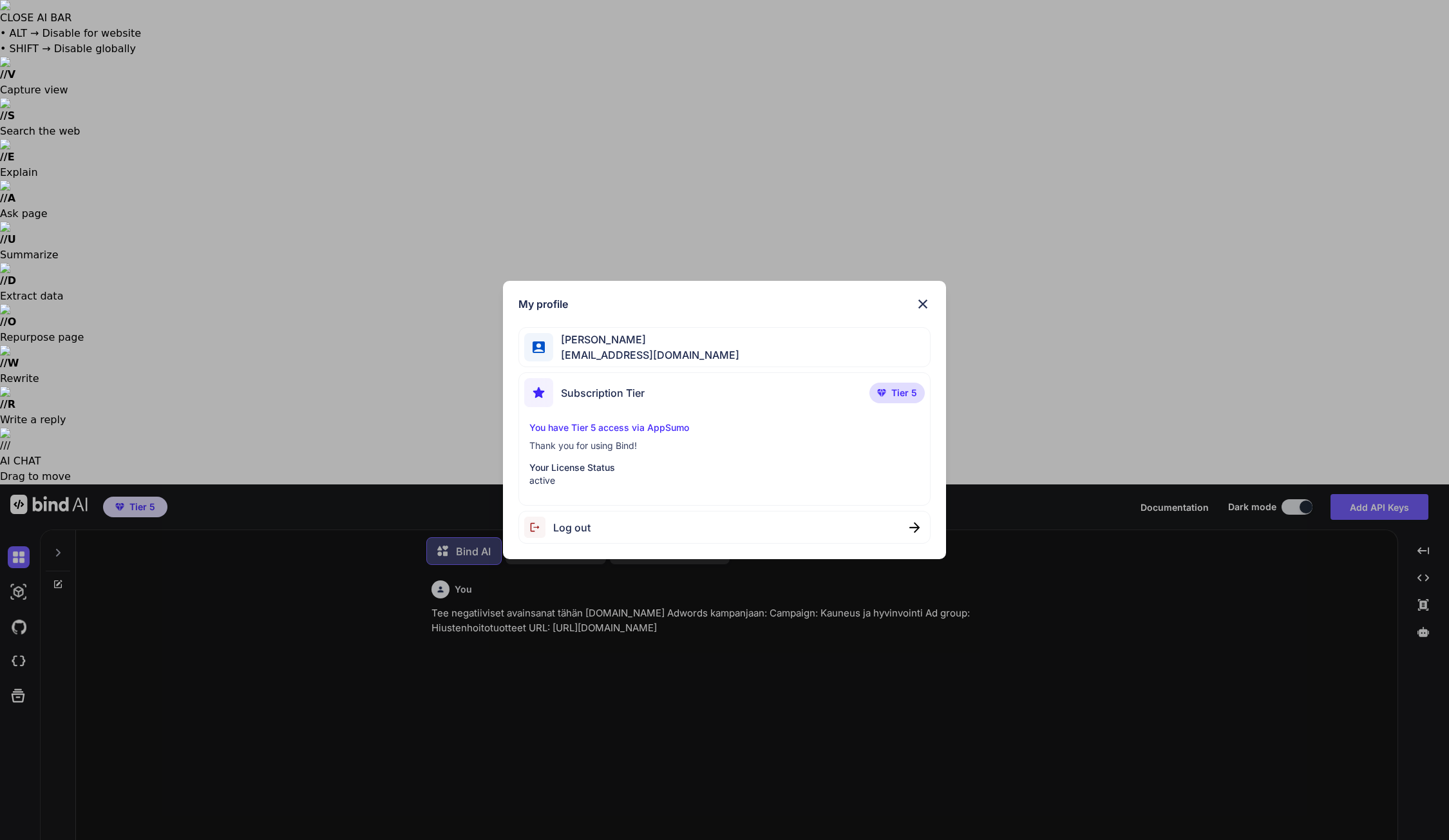
click at [774, 528] on div "Log out" at bounding box center [724, 527] width 412 height 33
type textarea "x"
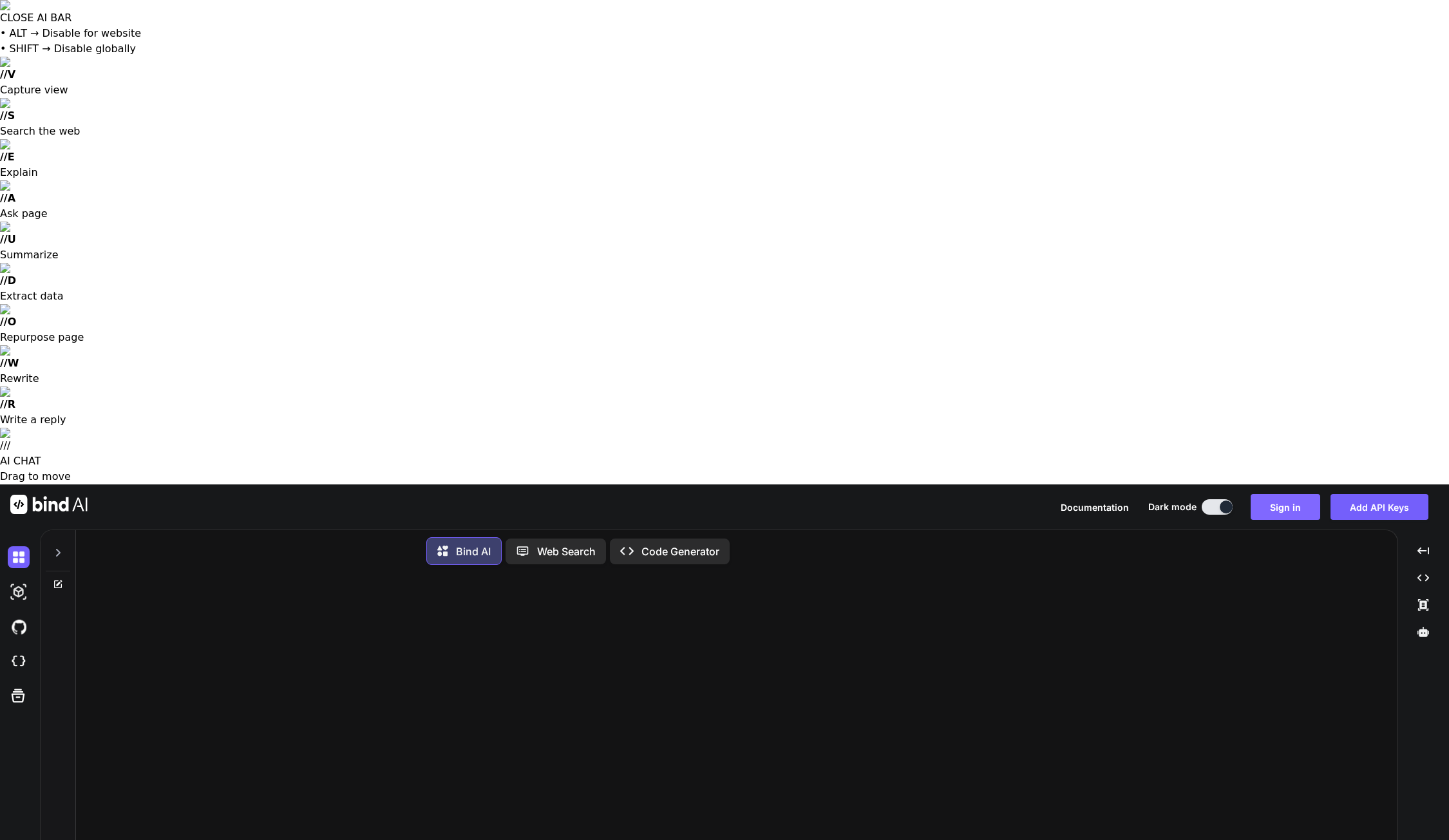
click at [1280, 494] on button "Sign in" at bounding box center [1286, 506] width 69 height 25
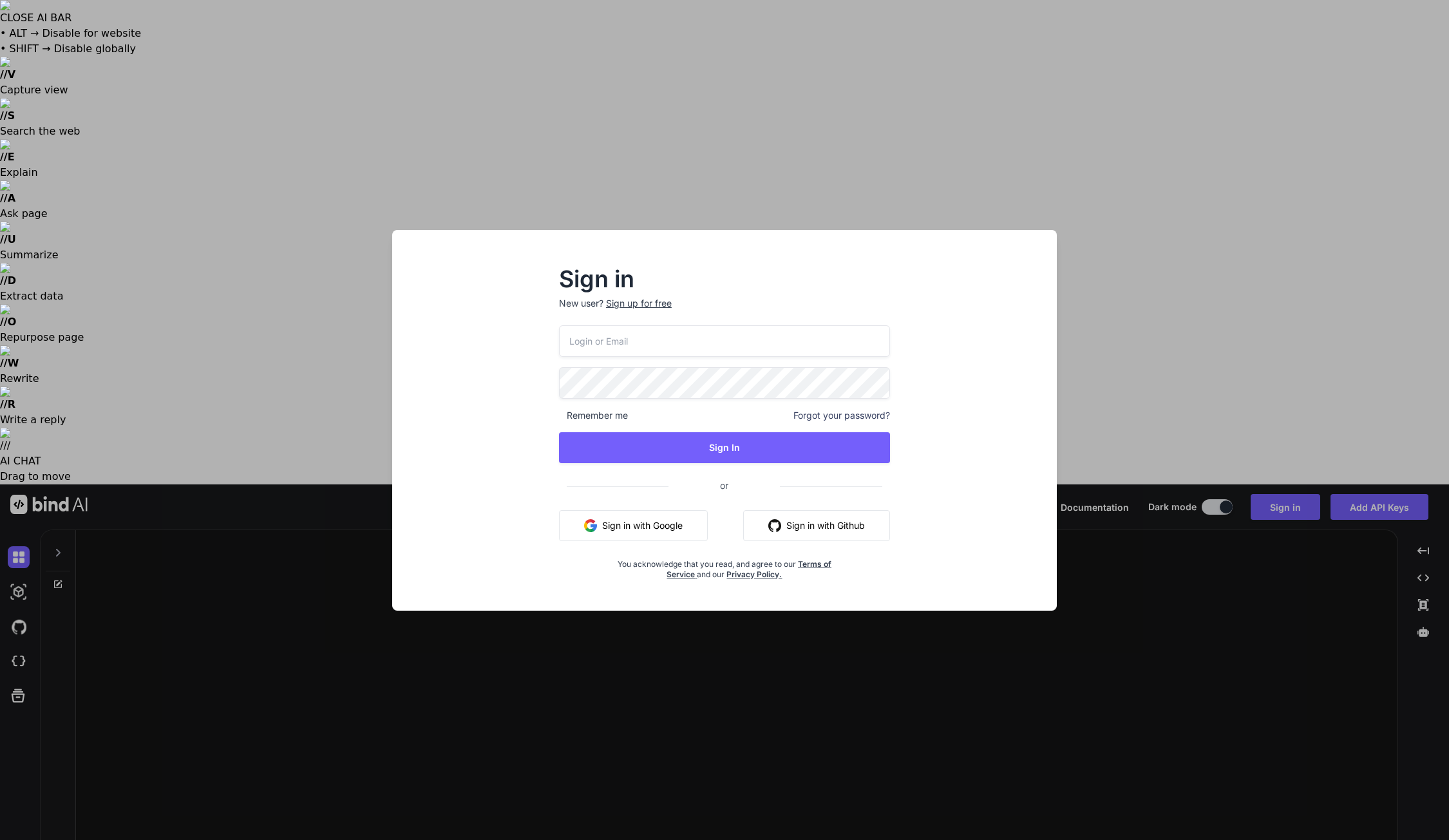
type input "[EMAIL_ADDRESS][DOMAIN_NAME]"
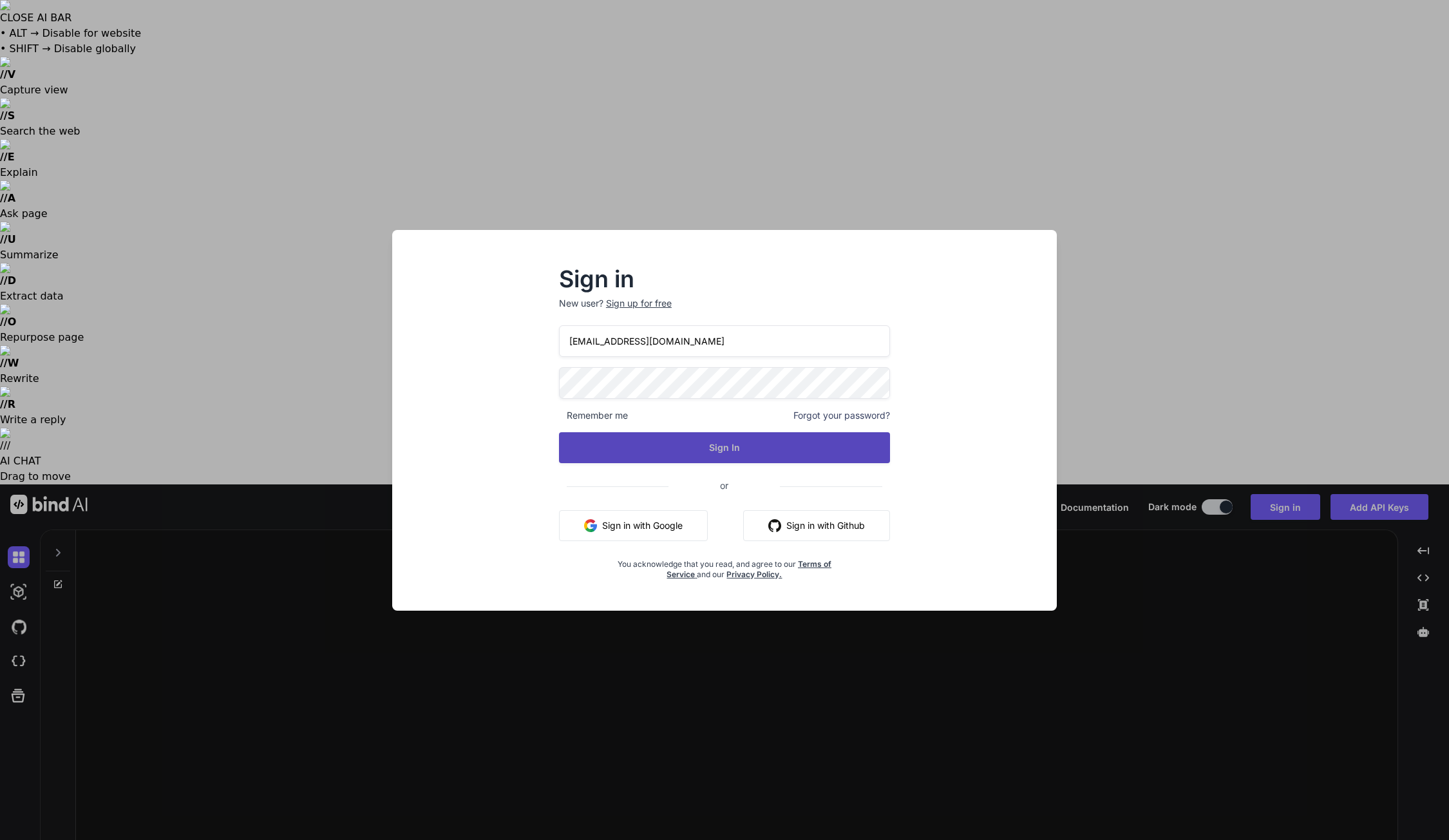
click at [672, 437] on button "Sign In" at bounding box center [724, 447] width 331 height 31
click at [696, 451] on button "Sign In" at bounding box center [724, 447] width 331 height 31
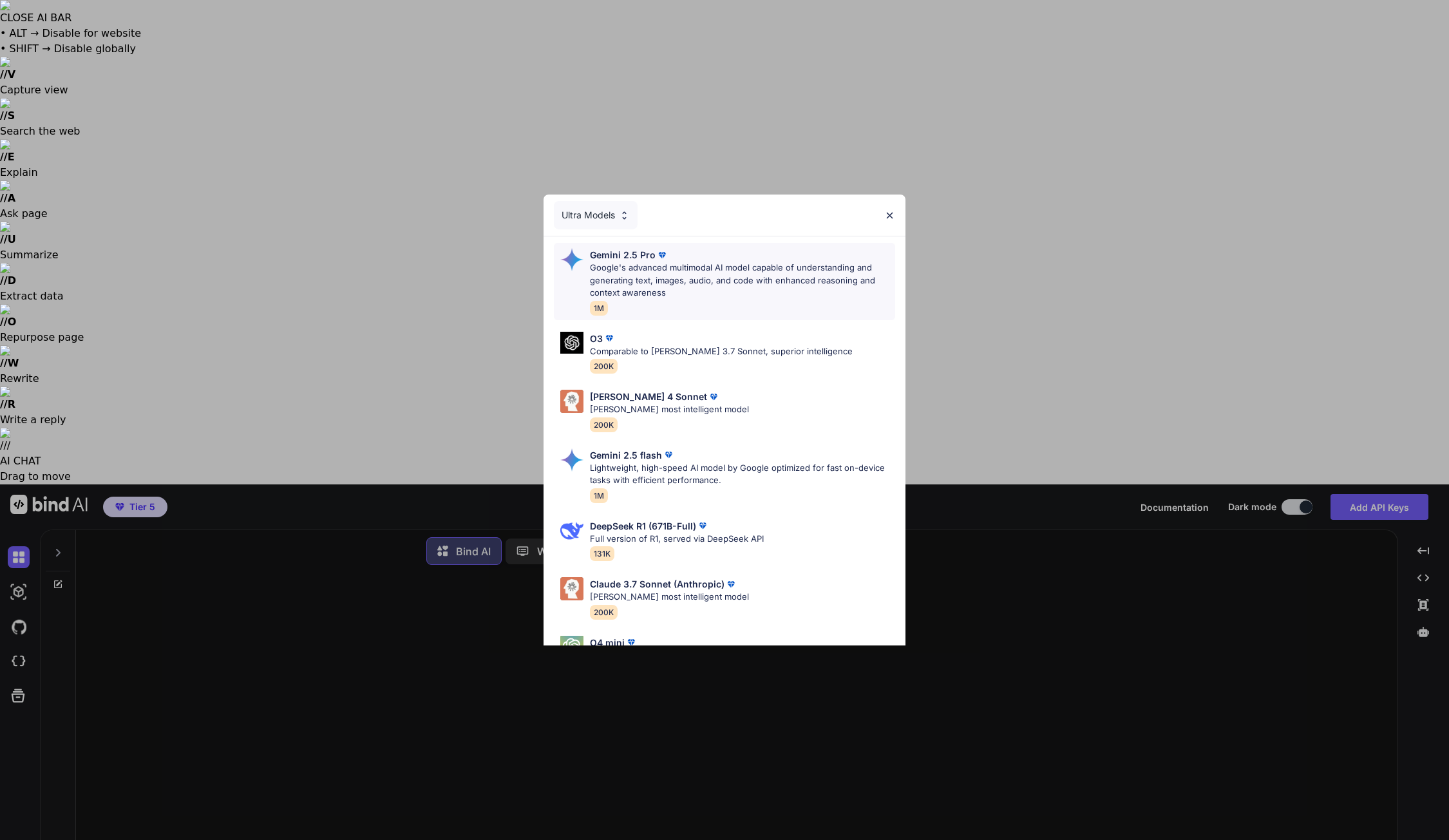
click at [682, 276] on p "Google's advanced multimodal AI model capable of understanding and generating t…" at bounding box center [743, 281] width 306 height 38
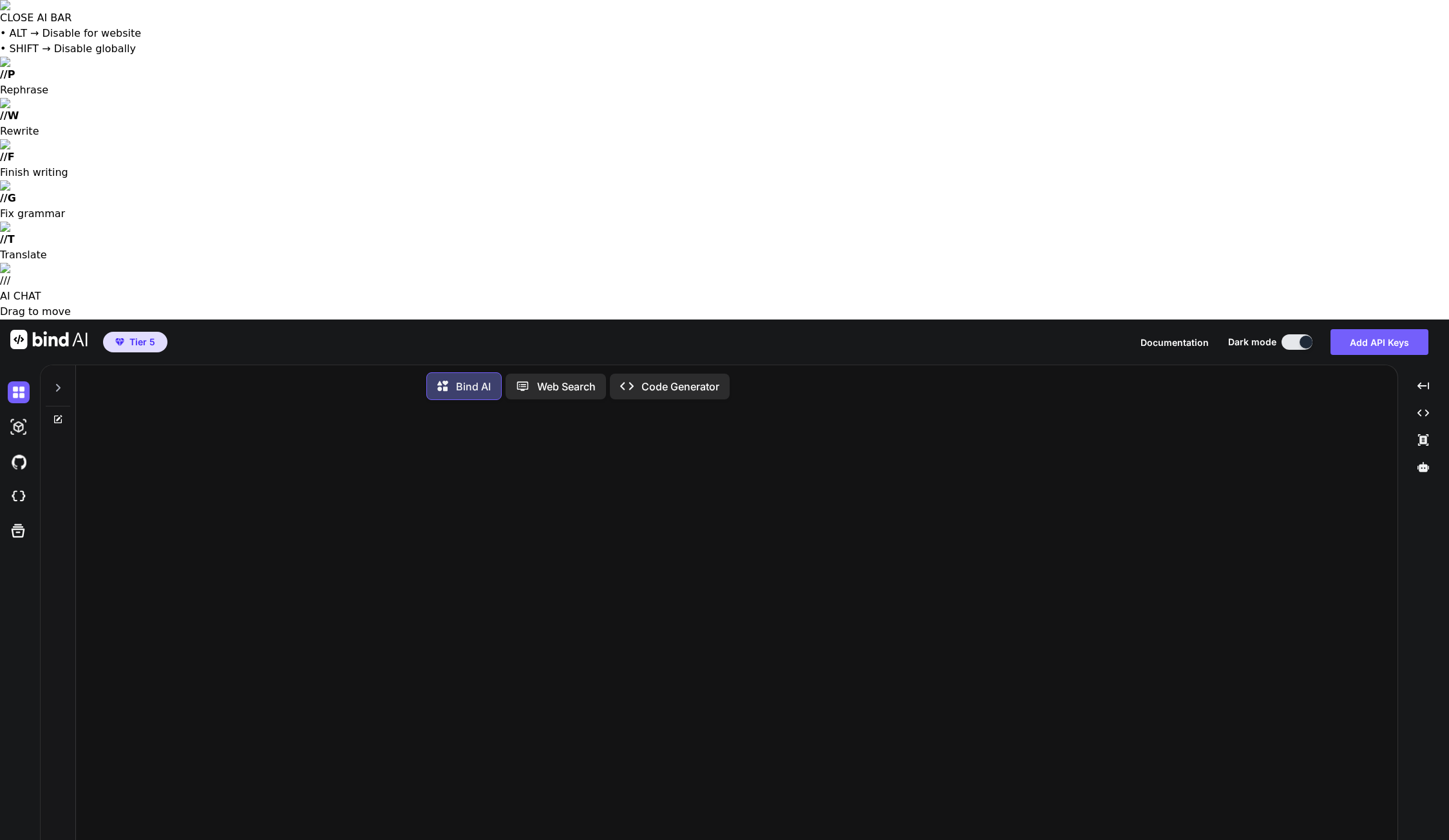
paste textarea "Tee negatiiviset avainsanat tähän [DOMAIN_NAME] Adwords kampanjaan: Campaign: K…"
type textarea "x"
type textarea "Tee negatiiviset avainsanat tähän [DOMAIN_NAME] Adwords kampanjaan: Campaign: K…"
type textarea "x"
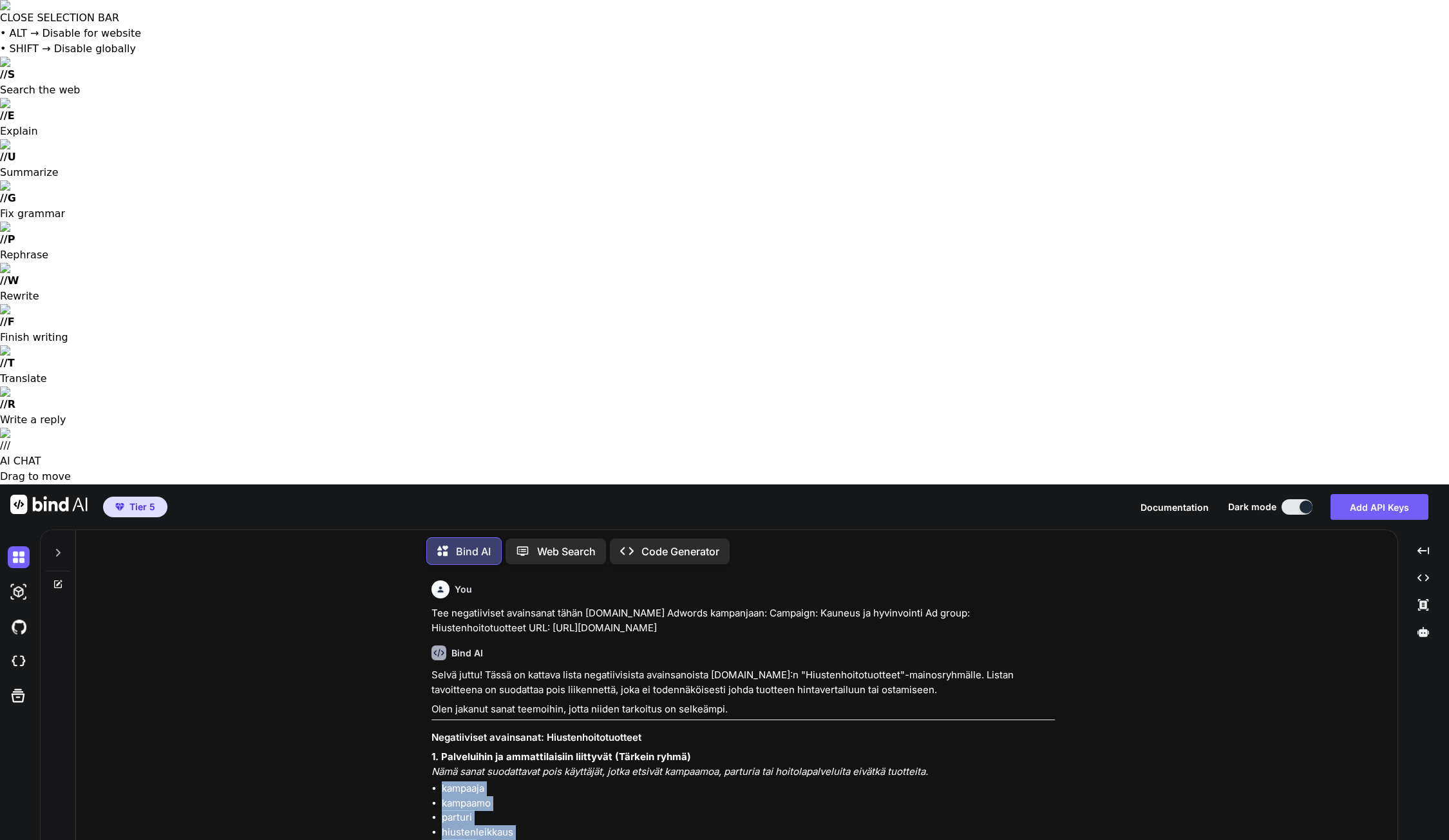
drag, startPoint x: 442, startPoint y: 303, endPoint x: 713, endPoint y: 493, distance: 331.0
copy ul "kampaaja kampaamo parturi hiustenleikkaus värjäys raidat raidoitus permanentti …"
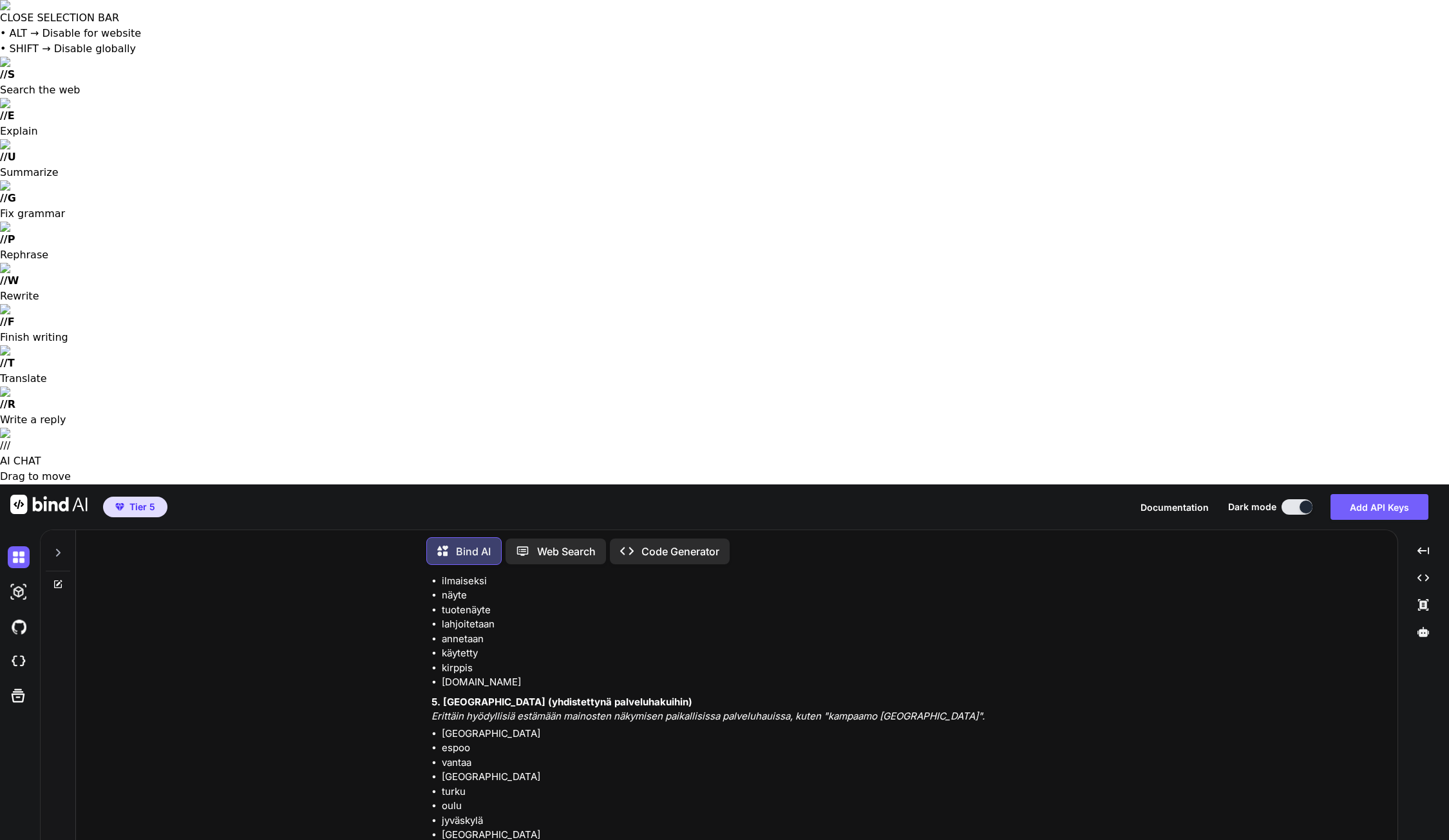
scroll to position [890, 0]
drag, startPoint x: 444, startPoint y: 241, endPoint x: 714, endPoint y: 364, distance: 296.7
click at [714, 726] on ul "helsinki espoo vantaa tampere turku oulu [GEOGRAPHIC_DATA] lahti [GEOGRAPHIC_DA…" at bounding box center [743, 799] width 623 height 145
copy ul "helsinki espoo vantaa tampere turku oulu [GEOGRAPHIC_DATA] lahti [GEOGRAPHIC_DA…"
drag, startPoint x: 444, startPoint y: 425, endPoint x: 650, endPoint y: 494, distance: 217.2
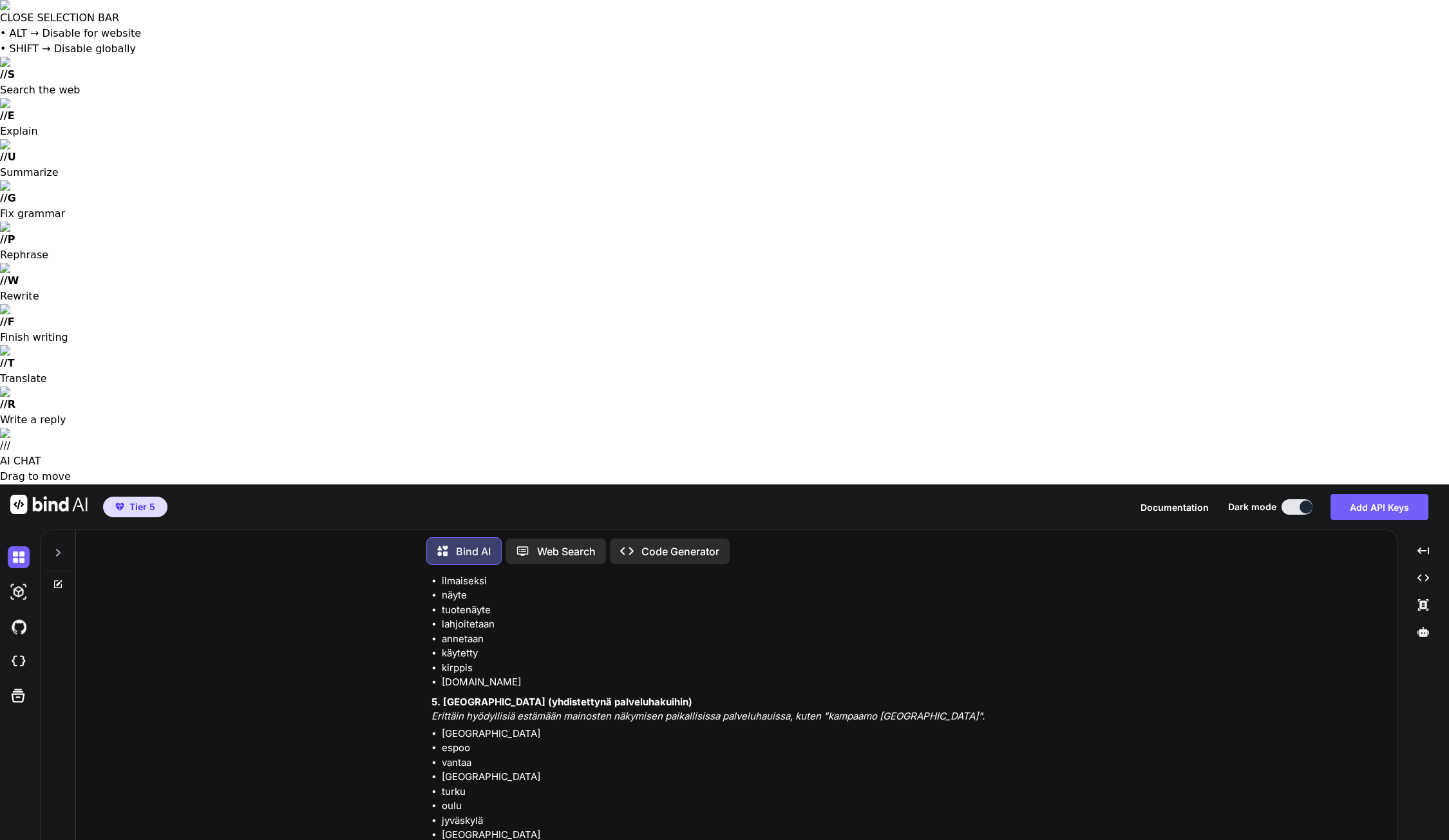
copy ul "miksi syyt oireet hiustenlähtö (voi olla liian rajoittava, käytä harkiten) kalj…"
drag, startPoint x: 443, startPoint y: 423, endPoint x: 475, endPoint y: 447, distance: 40.0
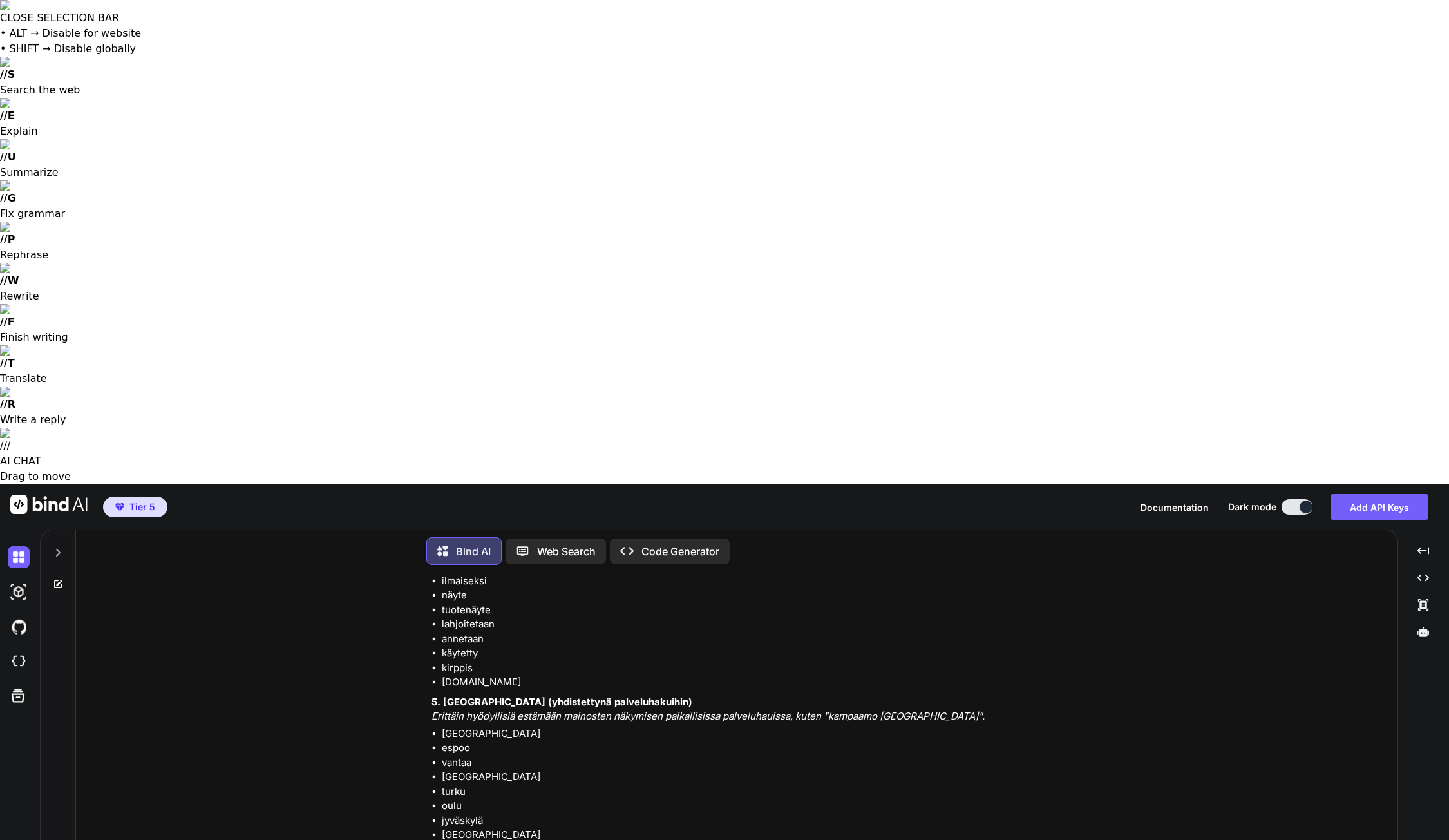
copy ul "miksi syyt oireet"
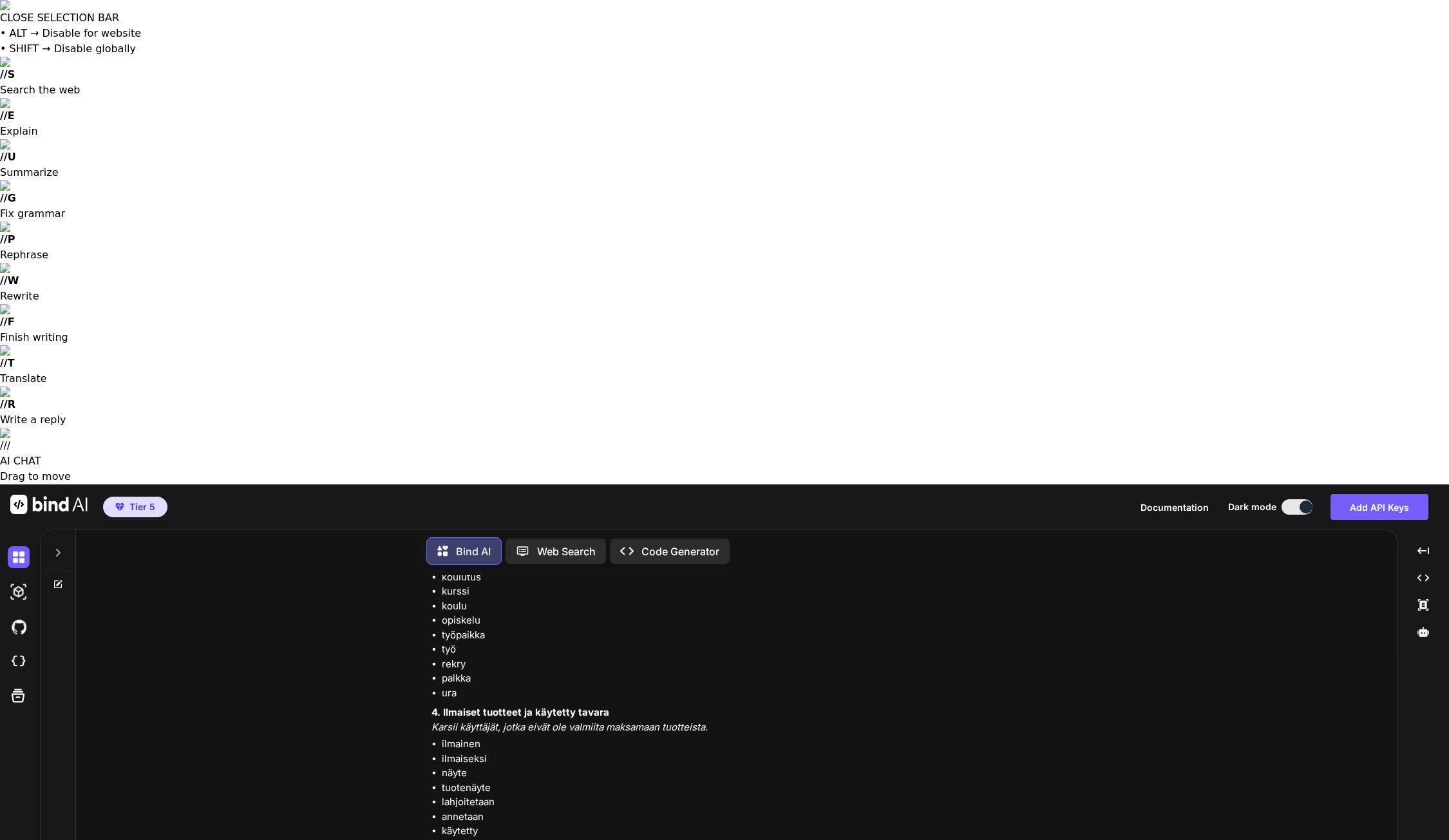
scroll to position [703, 0]
drag, startPoint x: 480, startPoint y: 375, endPoint x: 441, endPoint y: 263, distance: 118.6
click at [441, 740] on ul "ilmainen ilmaiseksi näyte tuotenäyte lahjoitetaan annetaan käytetty kirppis [DO…" at bounding box center [743, 804] width 623 height 130
copy ul "ilmainen ilmaiseksi näyte tuotenäyte lahjoitetaan annetaan käytetty kirppis [DO…"
